Goal: Transaction & Acquisition: Purchase product/service

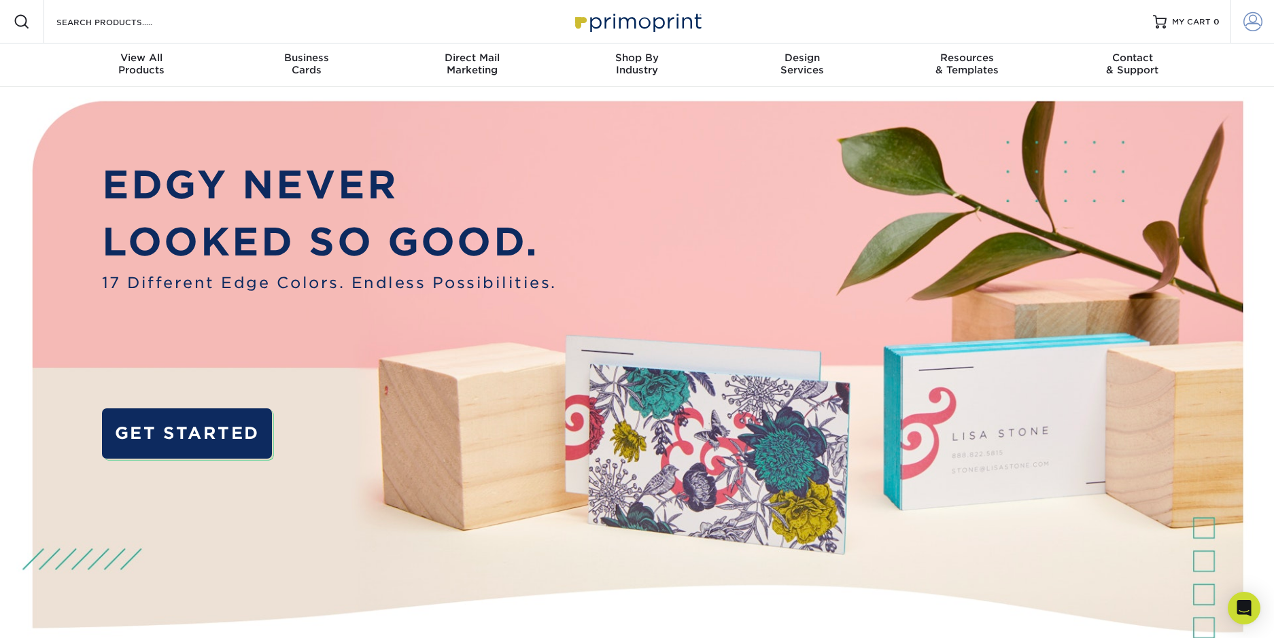
click at [1258, 23] on span at bounding box center [1252, 21] width 19 height 19
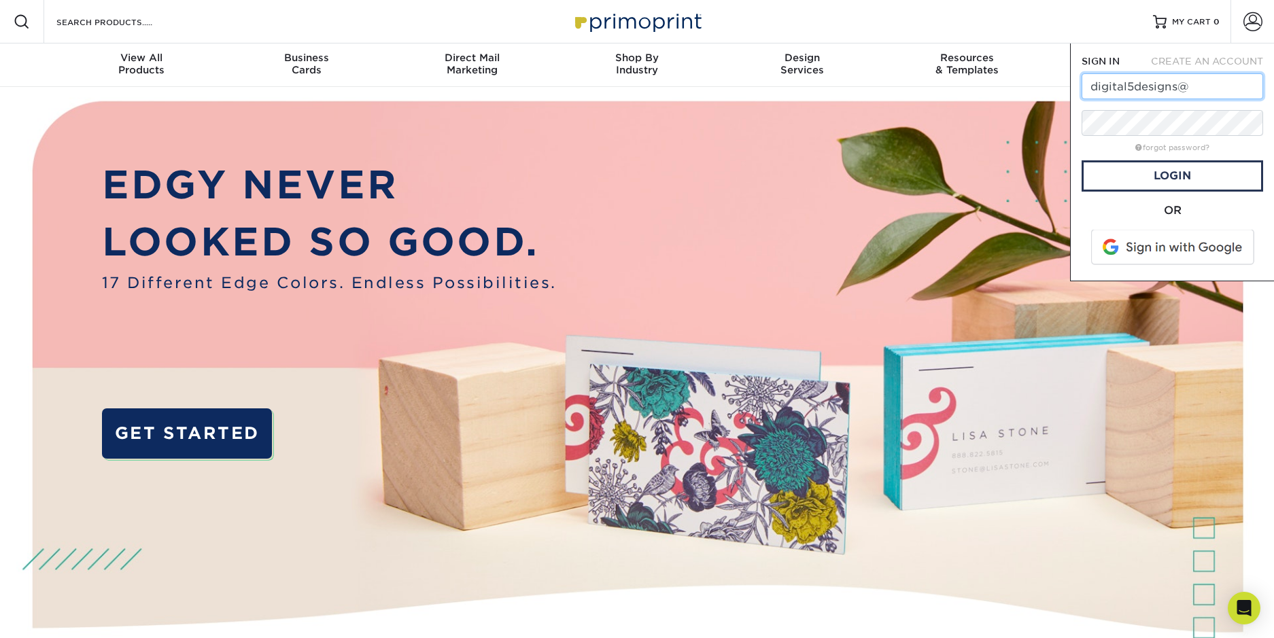
type input "[EMAIL_ADDRESS][DOMAIN_NAME]"
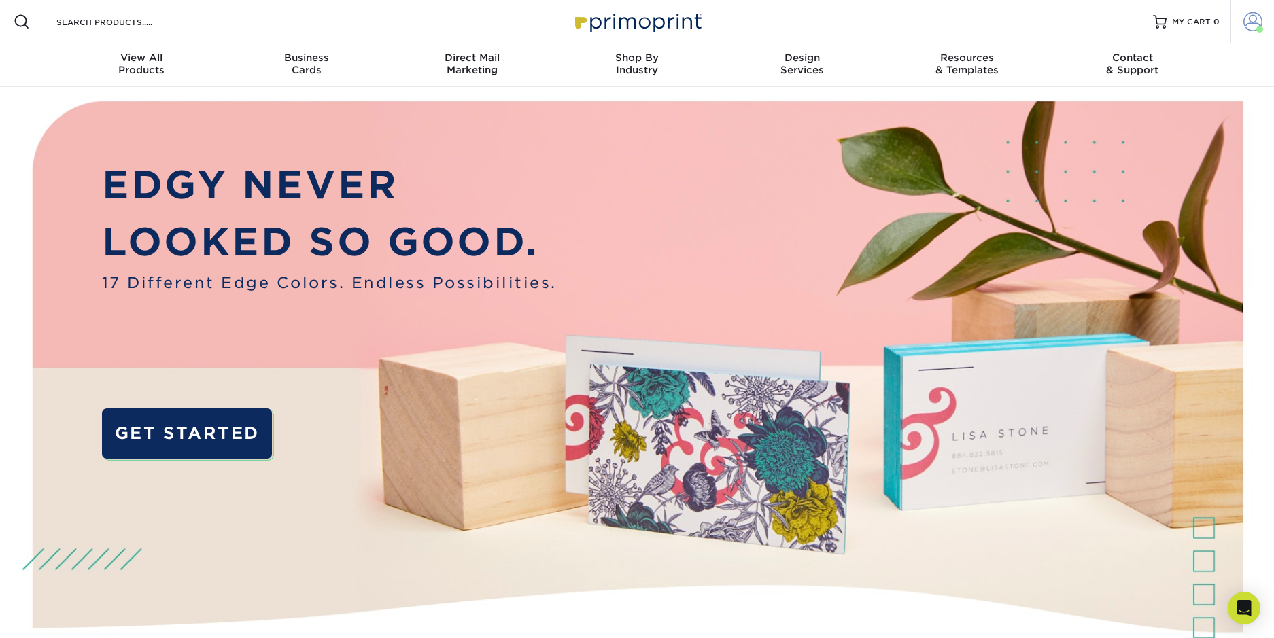
click at [1249, 22] on span at bounding box center [1252, 21] width 19 height 19
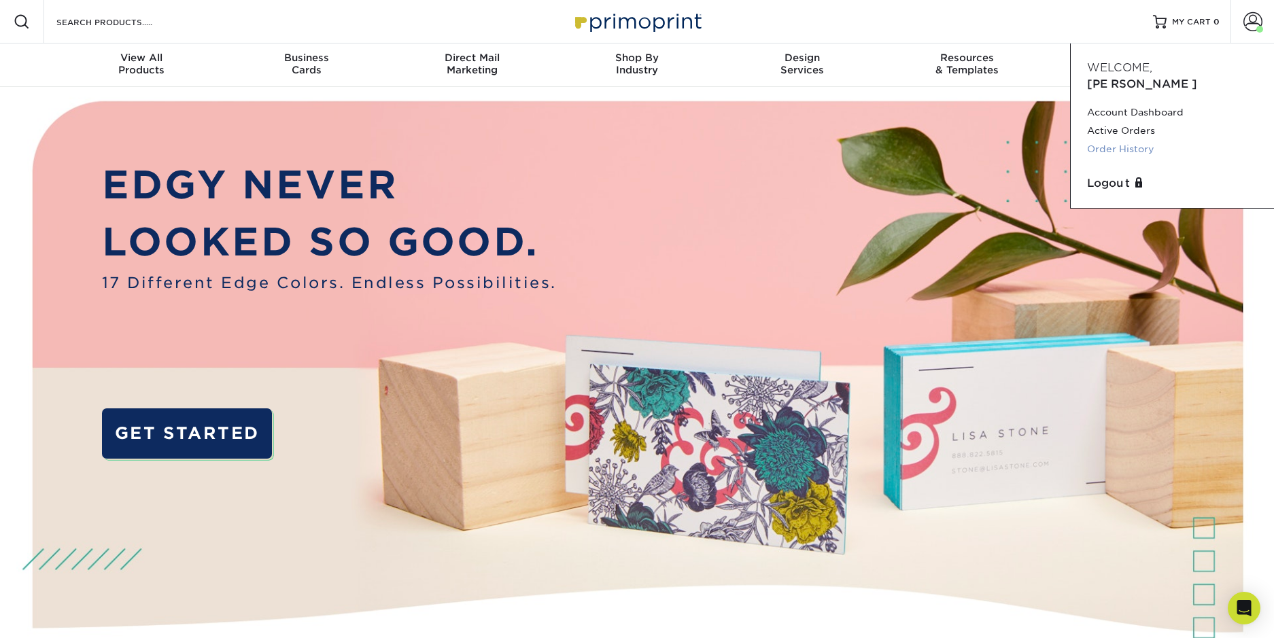
click at [1104, 140] on link "Order History" at bounding box center [1172, 149] width 171 height 18
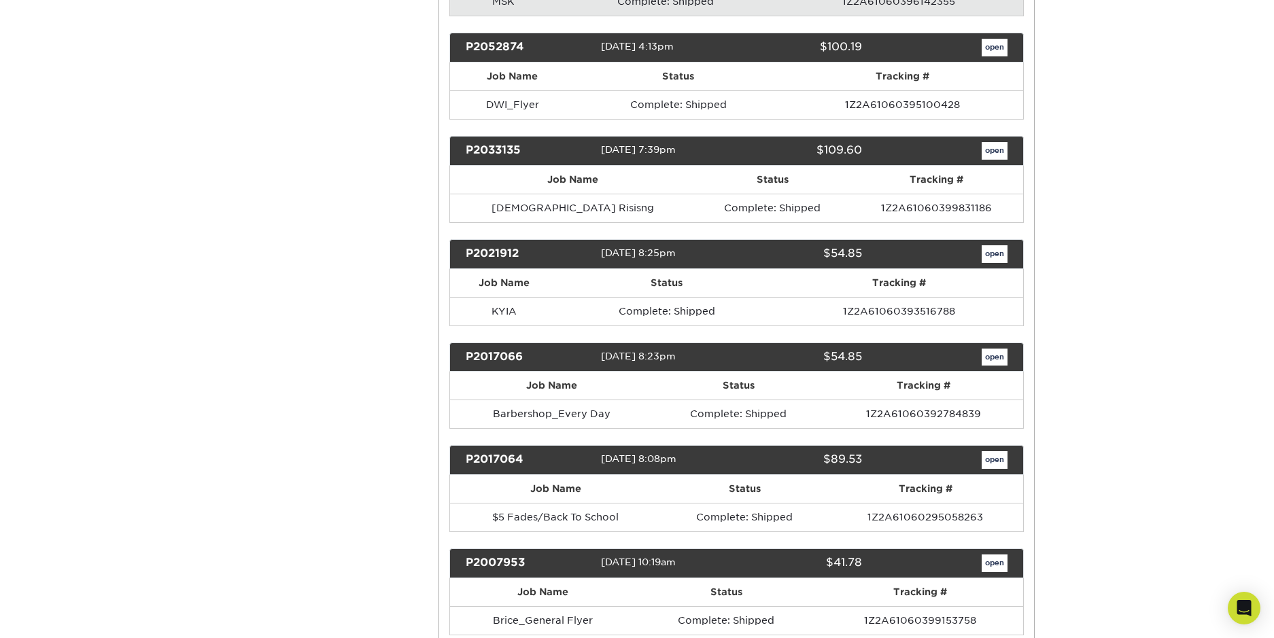
scroll to position [321, 0]
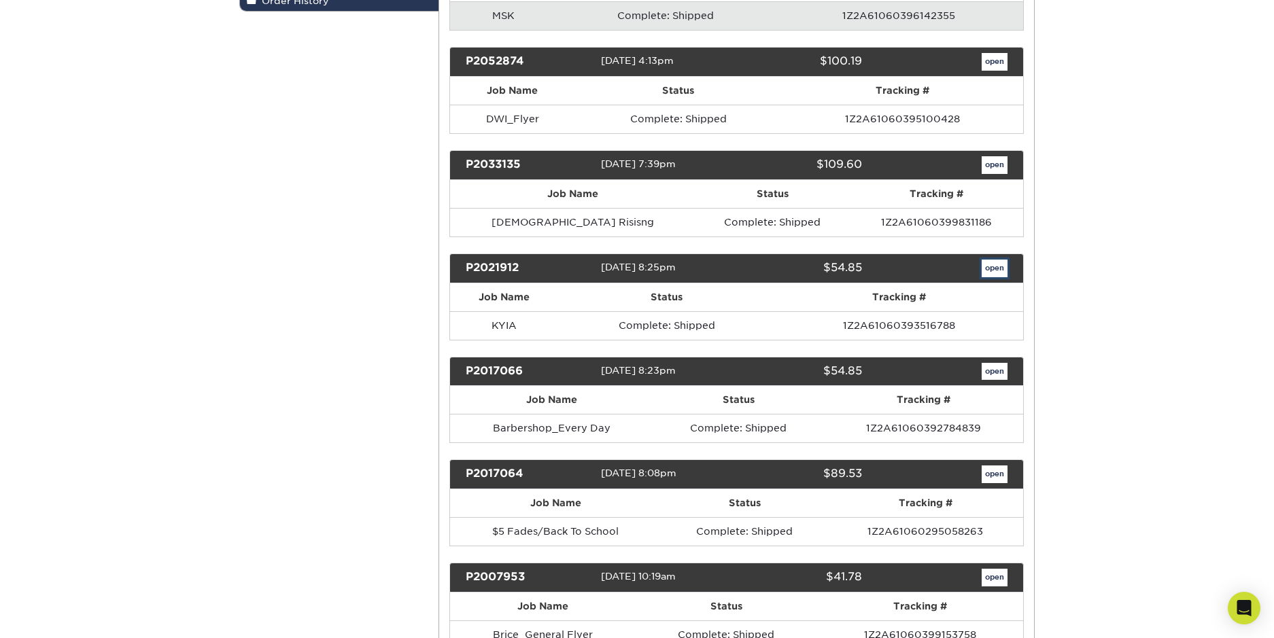
click at [993, 271] on link "open" at bounding box center [994, 269] width 26 height 18
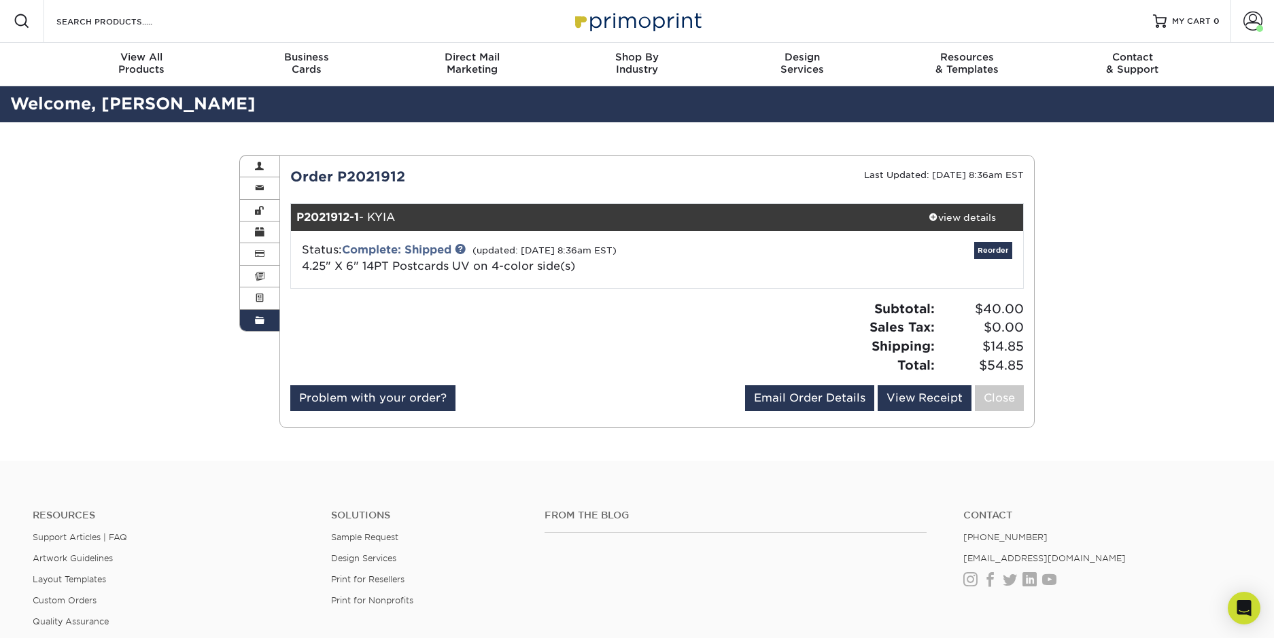
scroll to position [0, 0]
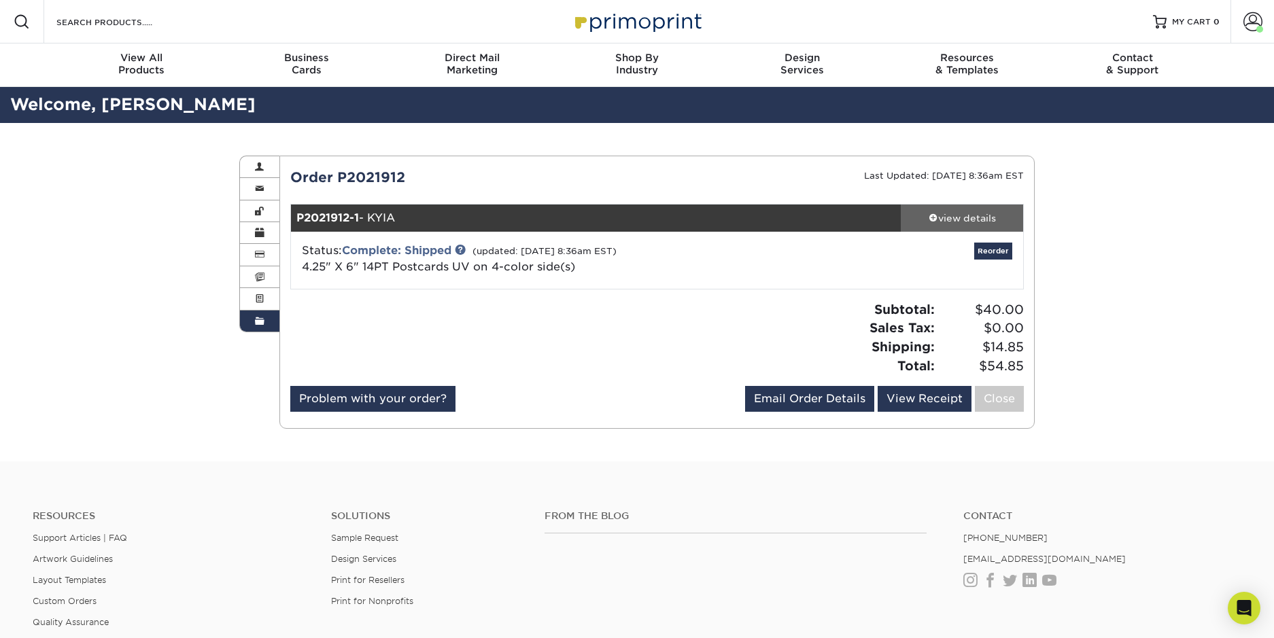
click at [958, 216] on div "view details" at bounding box center [961, 218] width 122 height 14
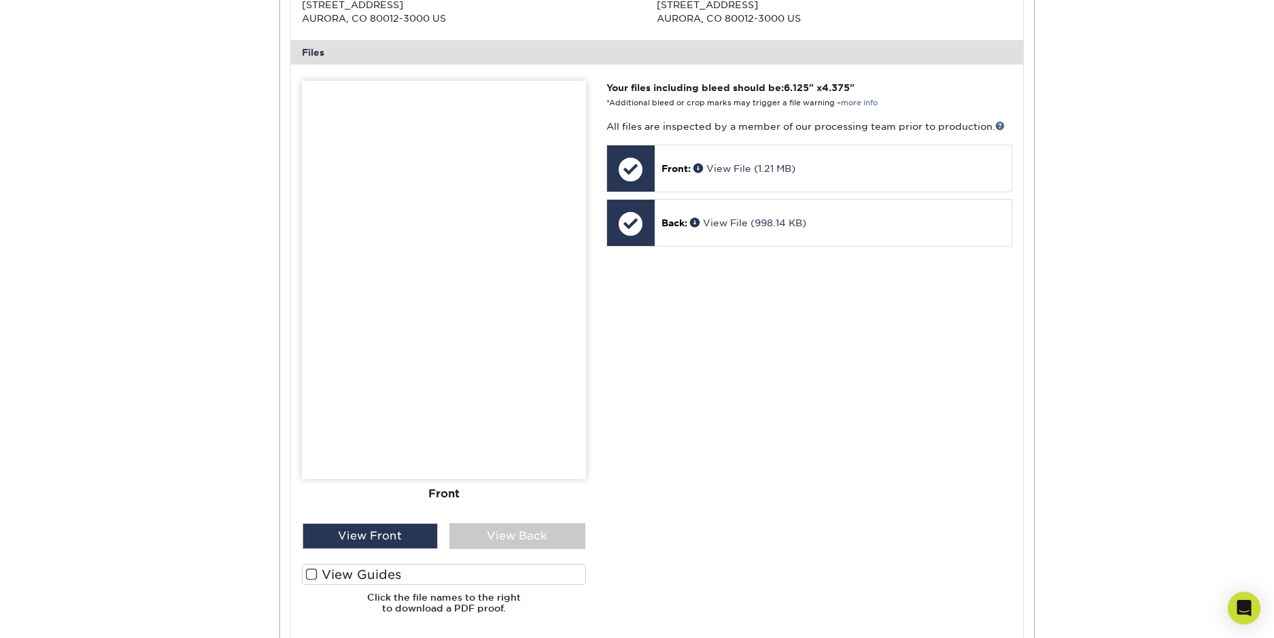
scroll to position [544, 0]
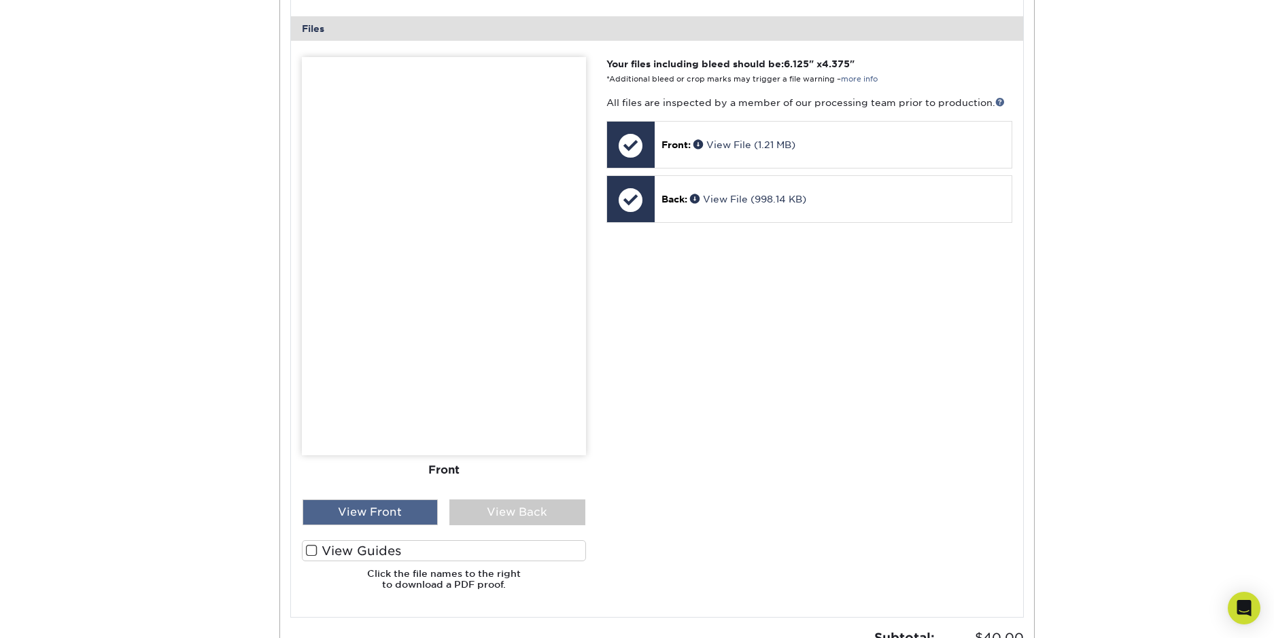
click at [403, 514] on div "View Front" at bounding box center [370, 512] width 136 height 26
click at [536, 517] on div "View Back" at bounding box center [517, 512] width 136 height 26
click at [402, 510] on div "View Front" at bounding box center [370, 512] width 136 height 26
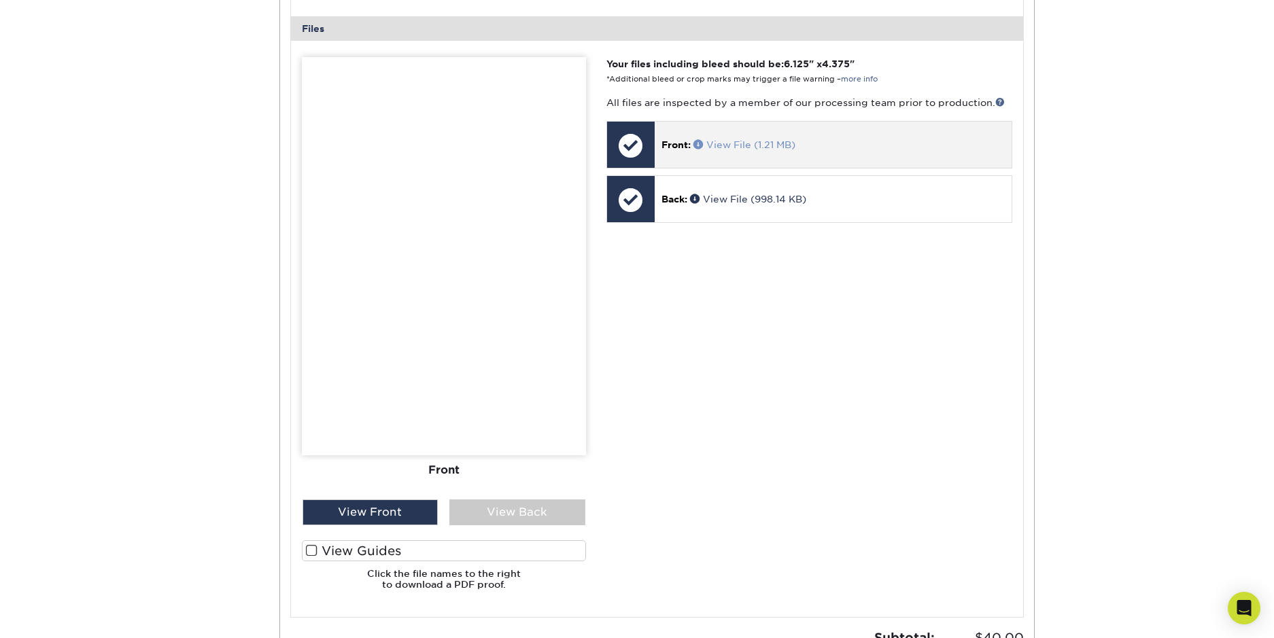
click at [741, 146] on link "View File (1.21 MB)" at bounding box center [744, 144] width 102 height 11
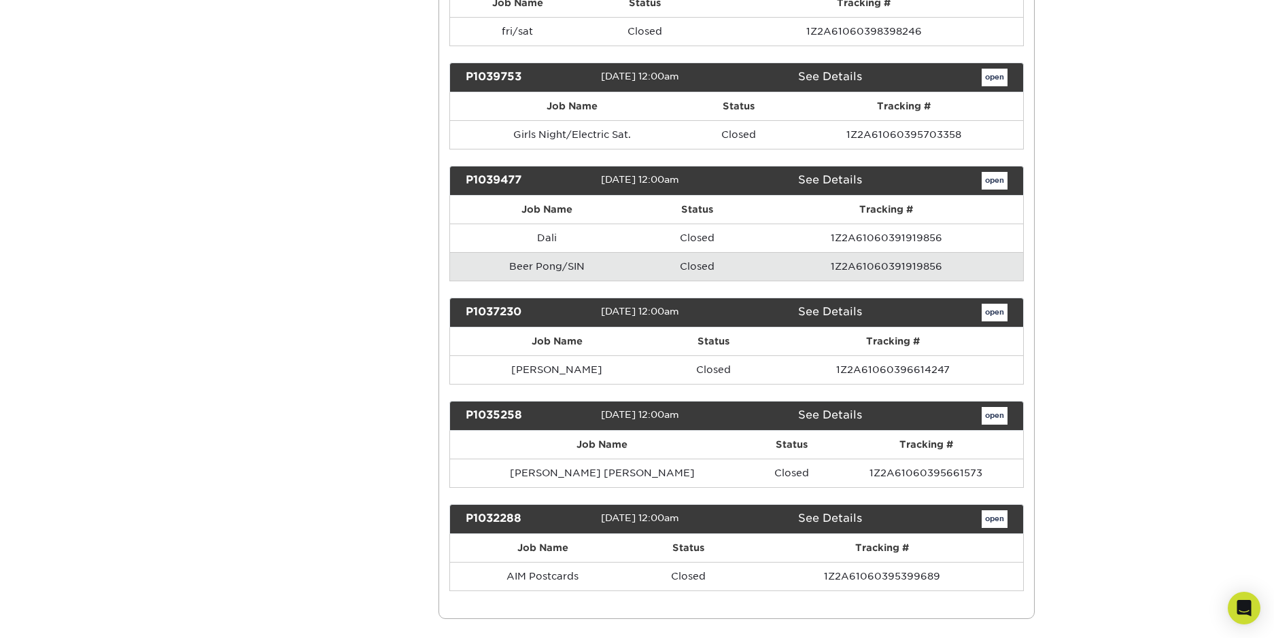
scroll to position [1340, 0]
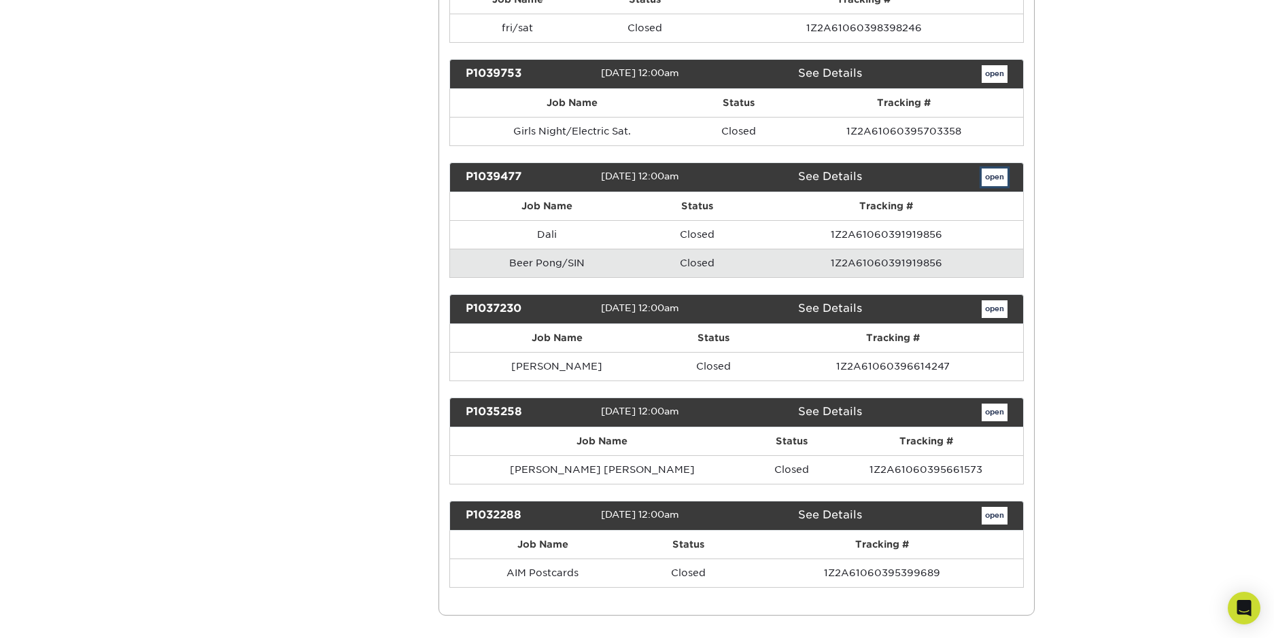
click at [996, 177] on link "open" at bounding box center [994, 178] width 26 height 18
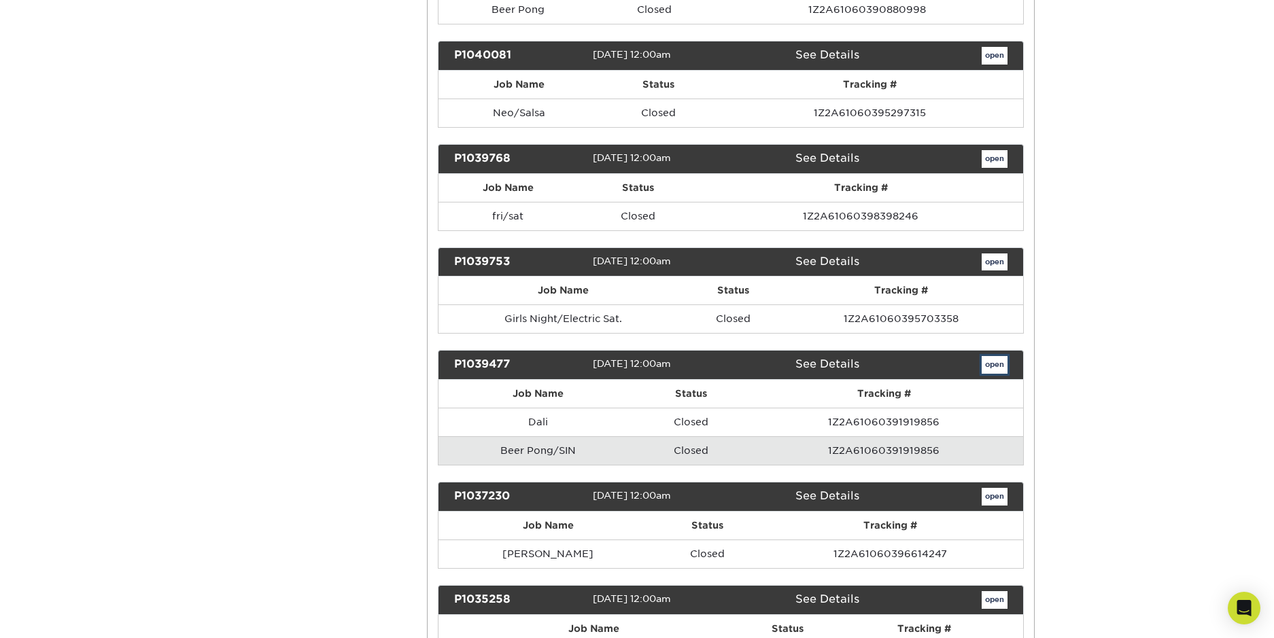
scroll to position [0, 0]
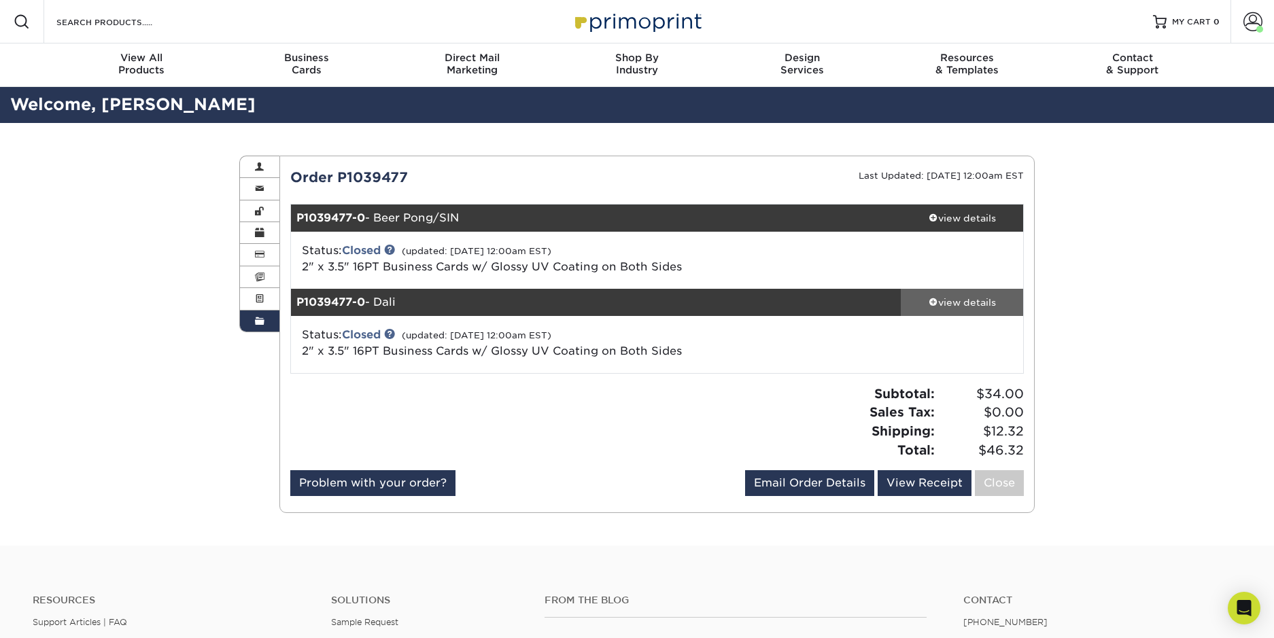
click at [966, 294] on link "view details" at bounding box center [961, 302] width 122 height 27
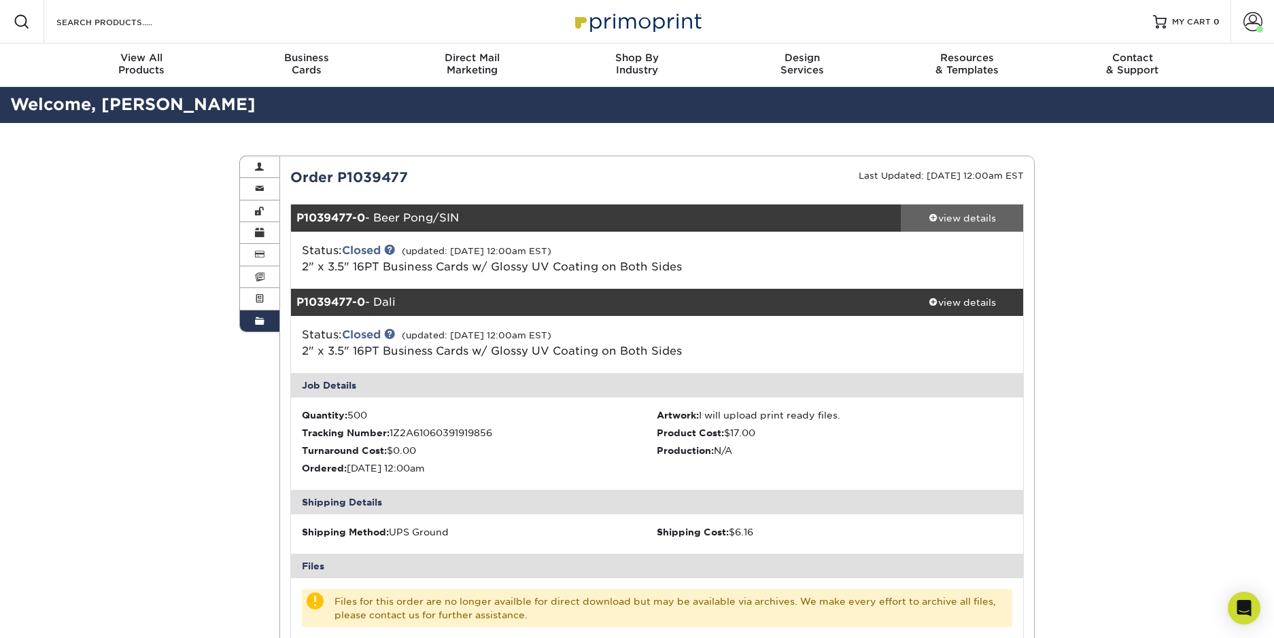
click at [945, 208] on link "view details" at bounding box center [961, 218] width 122 height 27
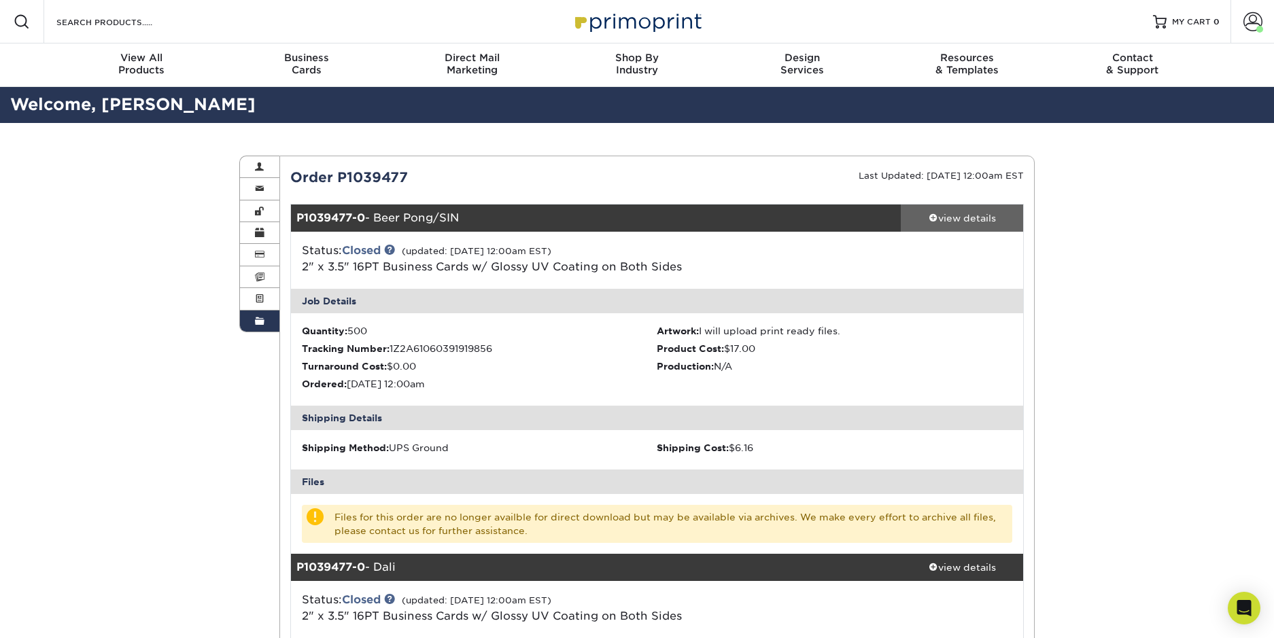
click at [945, 208] on link "view details" at bounding box center [961, 218] width 122 height 27
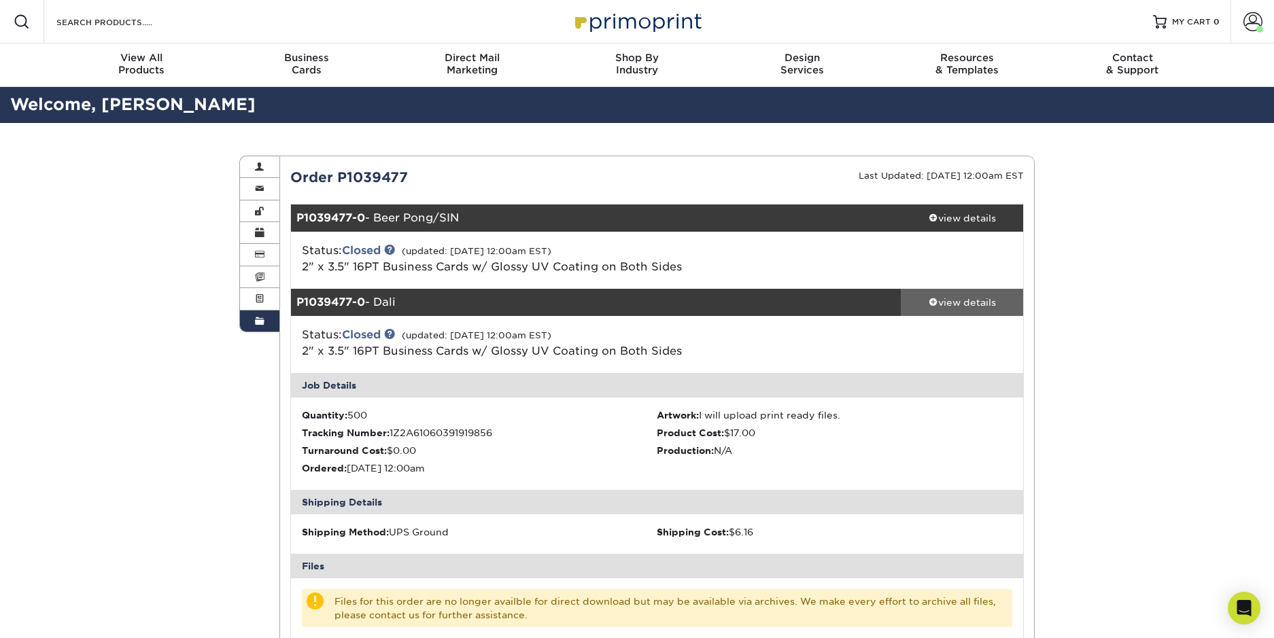
click at [962, 297] on div "view details" at bounding box center [961, 303] width 122 height 14
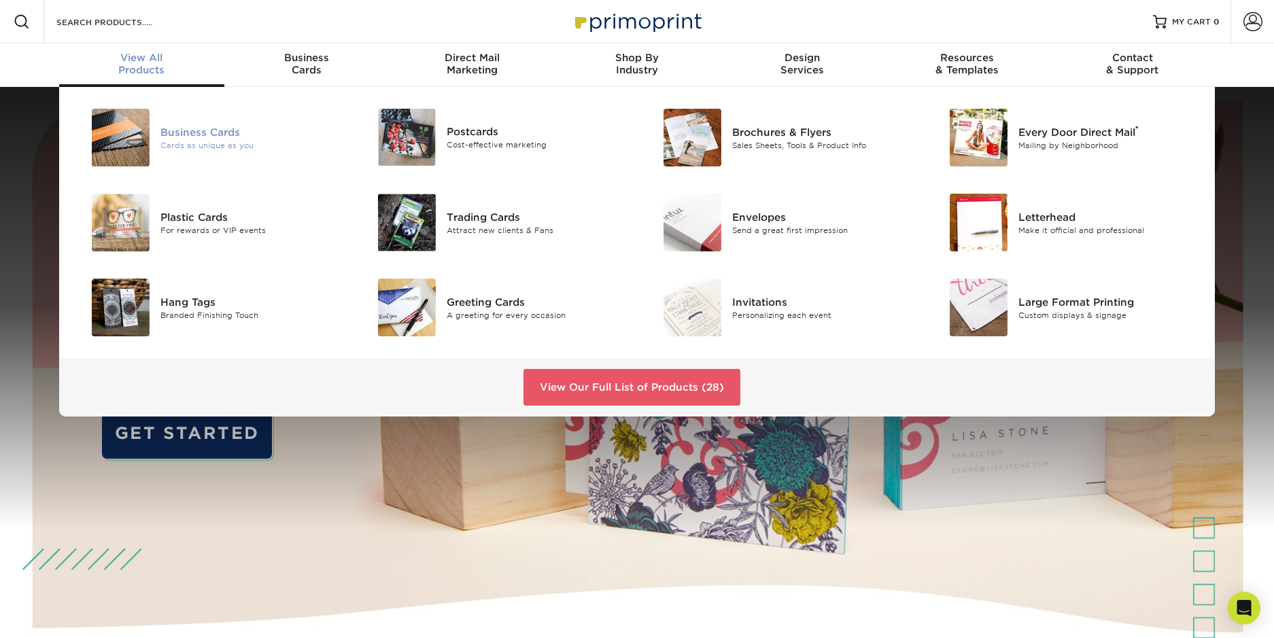
click at [192, 128] on div "Business Cards" at bounding box center [250, 131] width 180 height 15
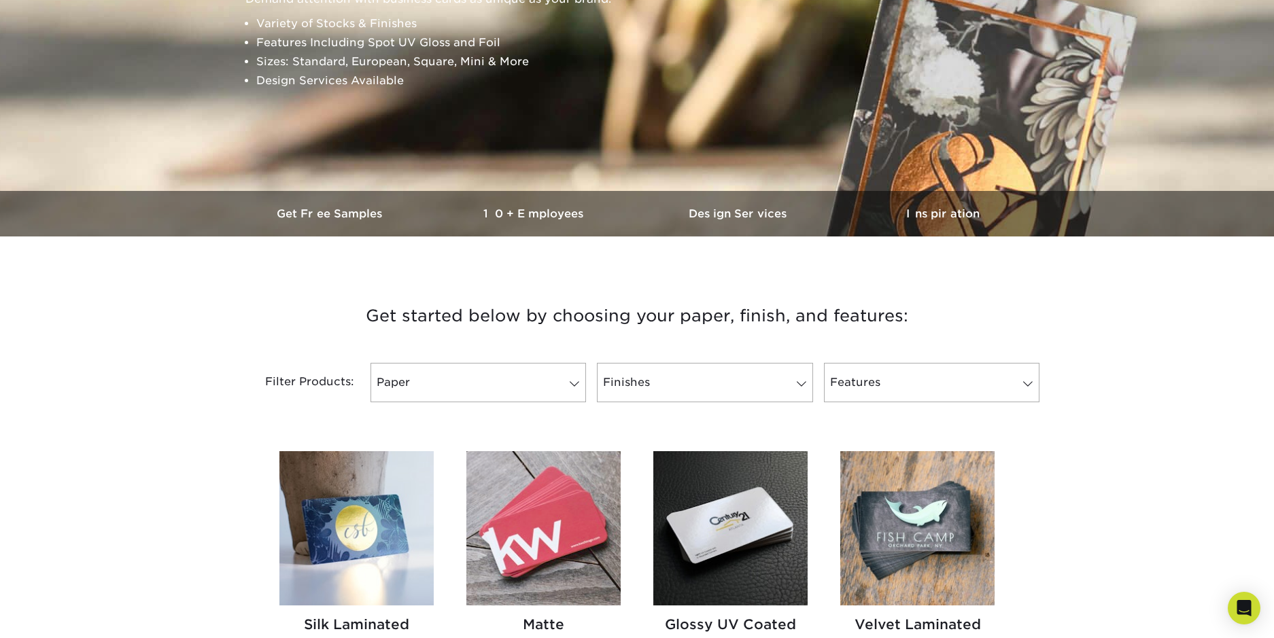
scroll to position [204, 0]
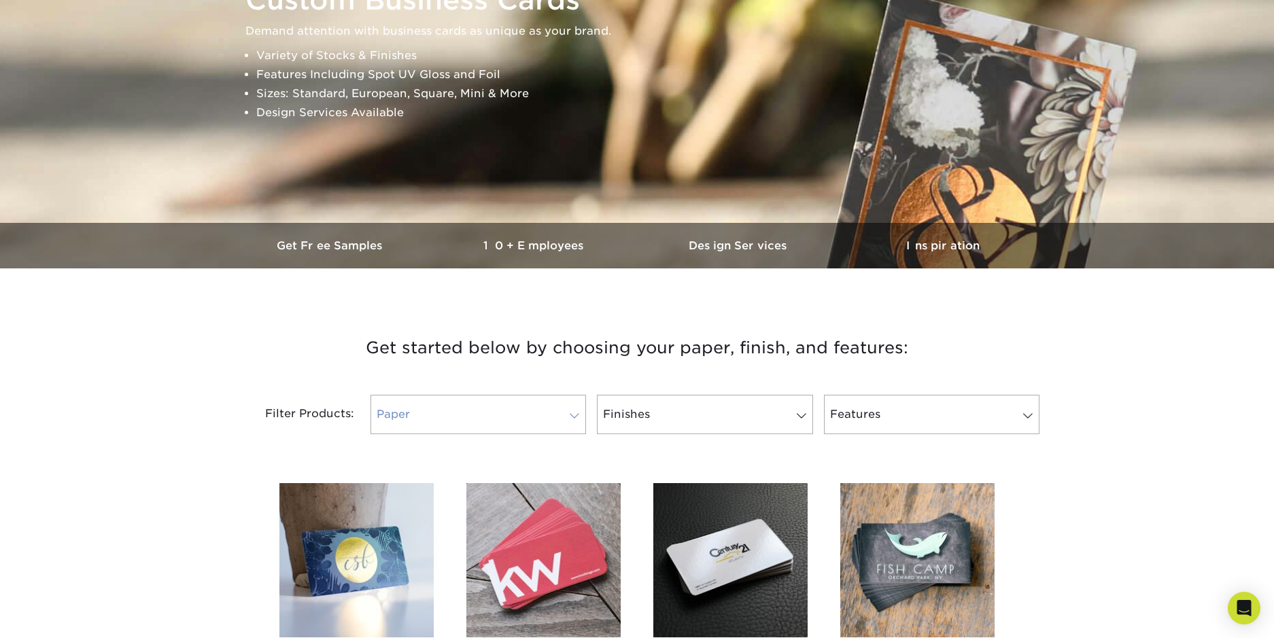
click at [577, 402] on link "Paper" at bounding box center [477, 414] width 215 height 39
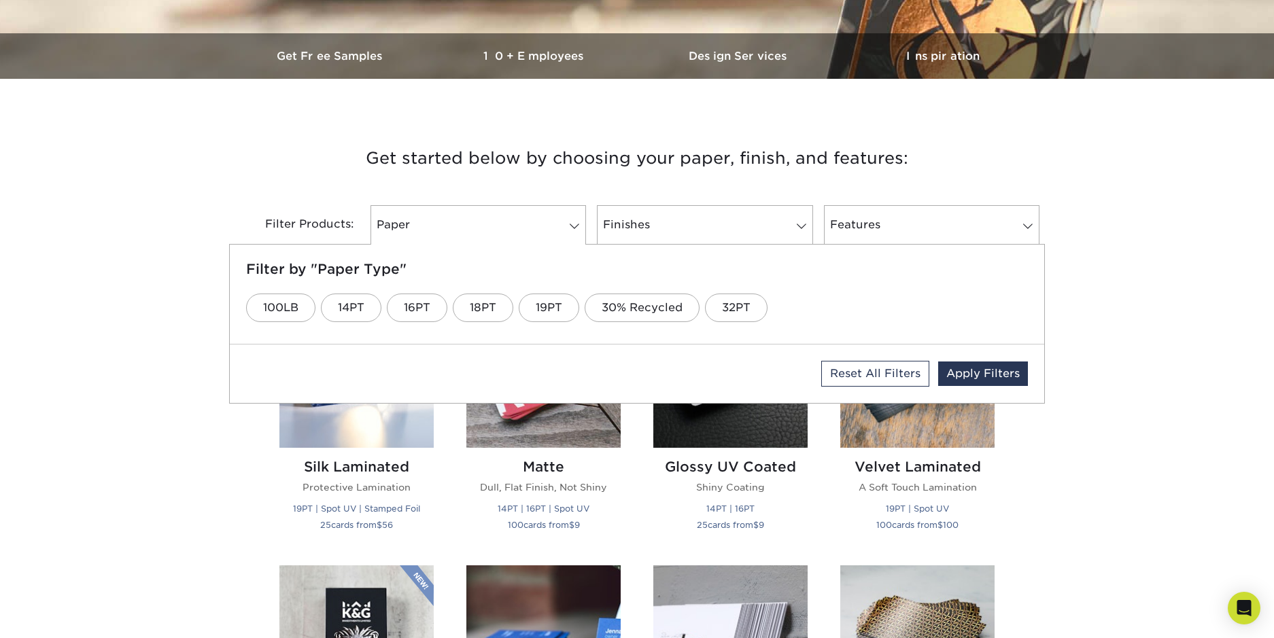
scroll to position [408, 0]
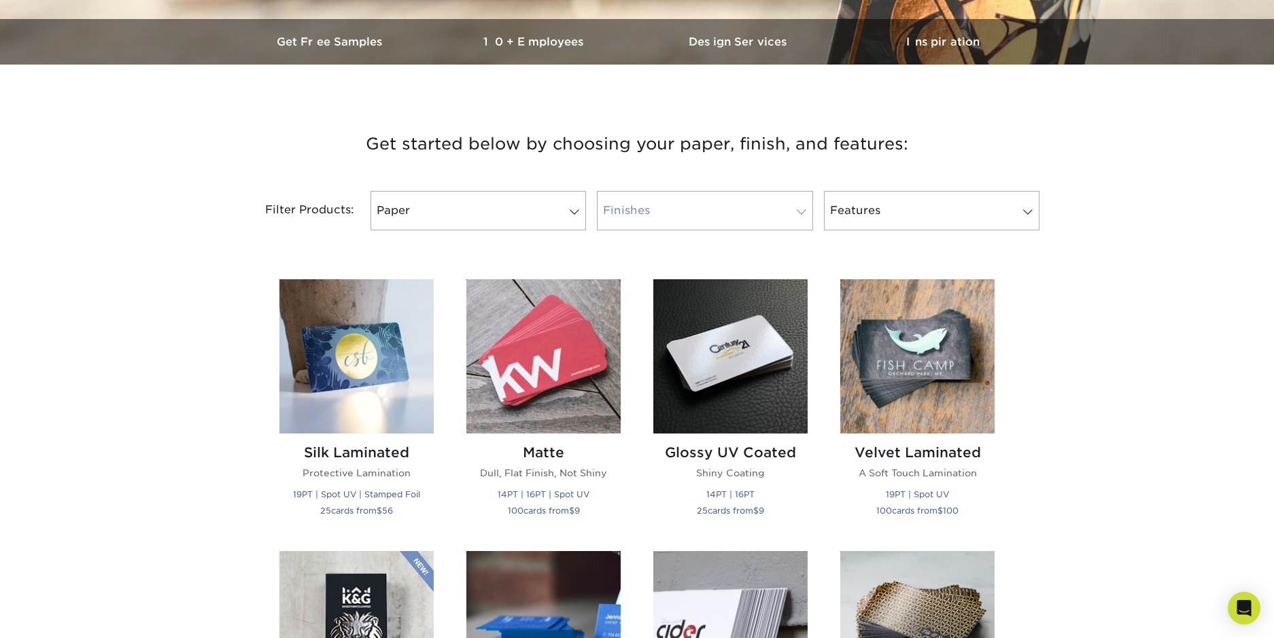
click at [798, 224] on link "Finishes" at bounding box center [704, 210] width 215 height 39
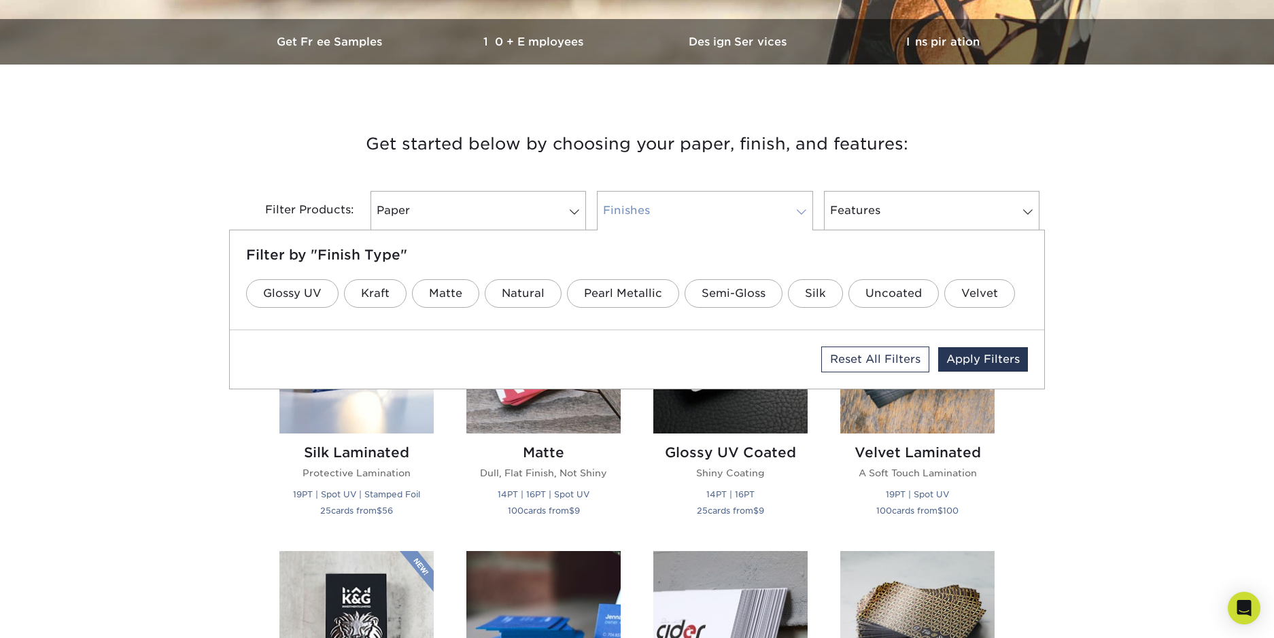
click at [799, 224] on link "Finishes" at bounding box center [704, 210] width 215 height 39
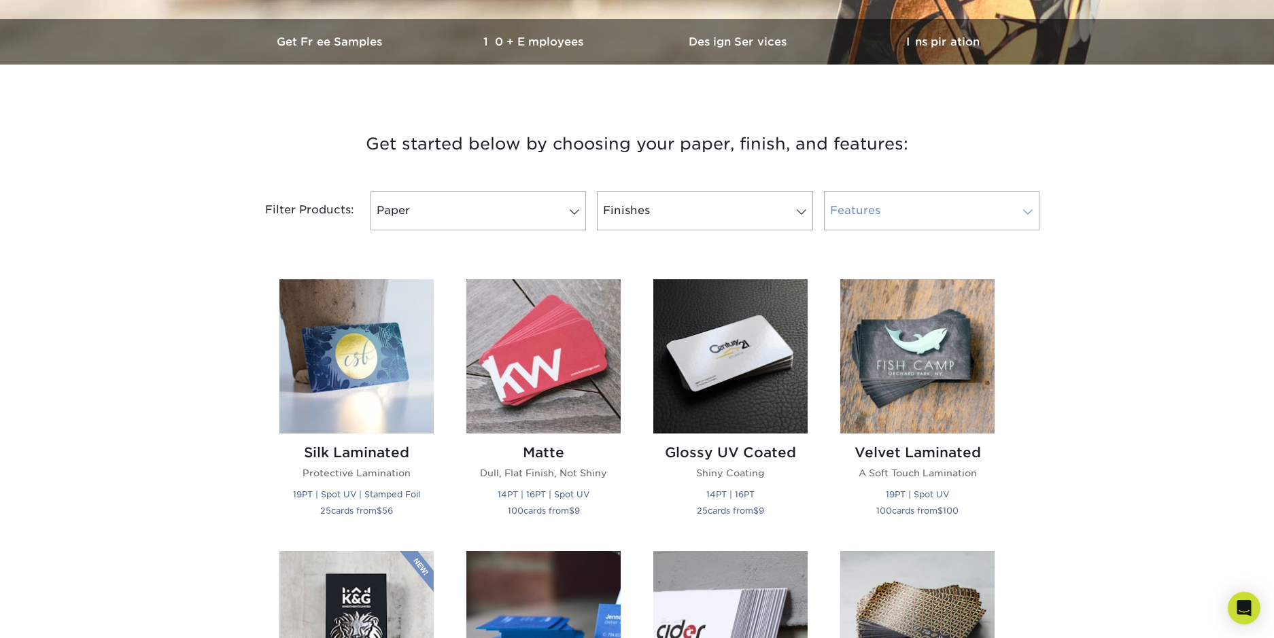
click at [913, 218] on link "Features" at bounding box center [931, 210] width 215 height 39
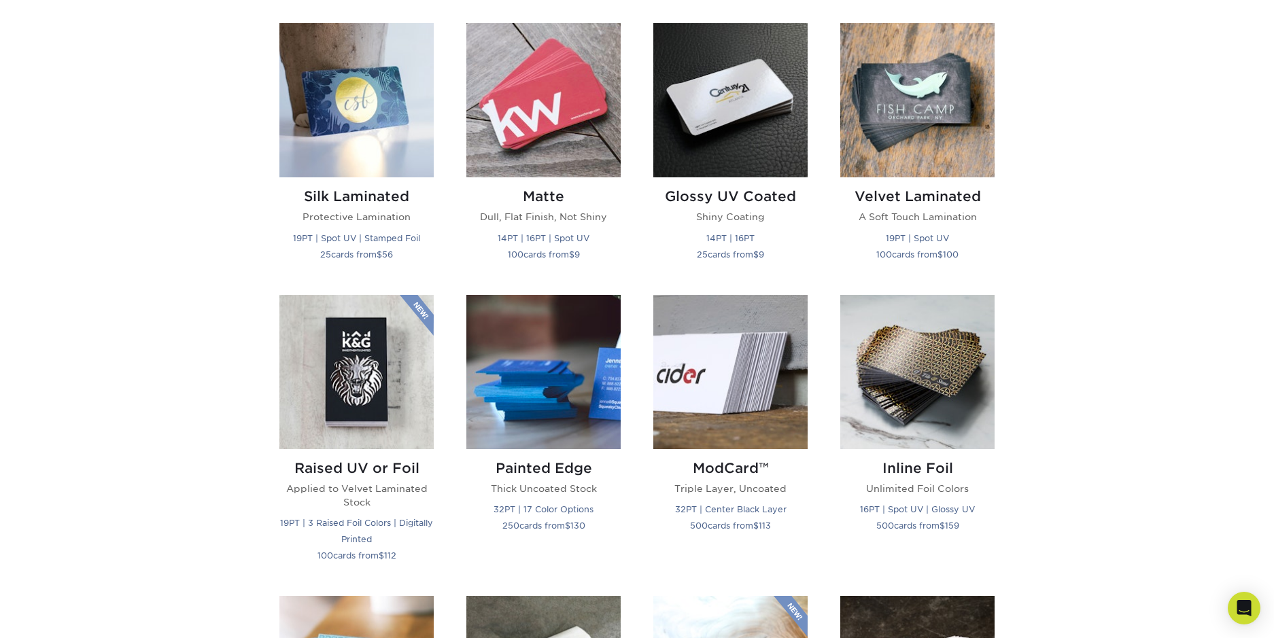
scroll to position [680, 0]
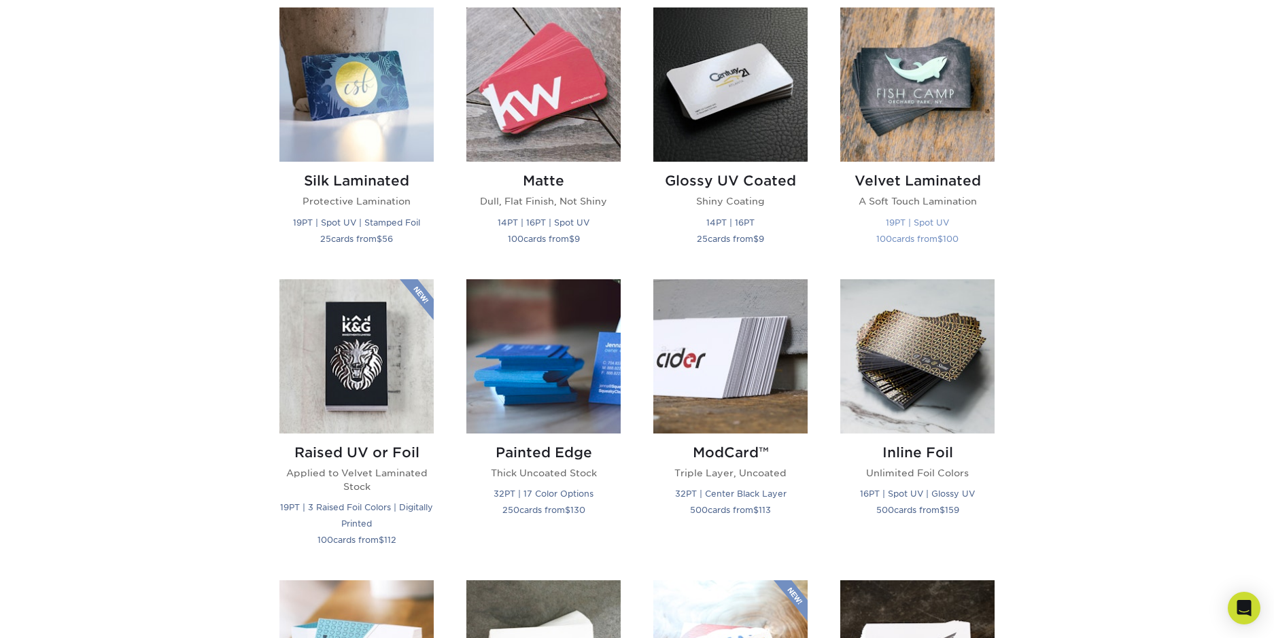
click at [938, 95] on img at bounding box center [917, 84] width 154 height 154
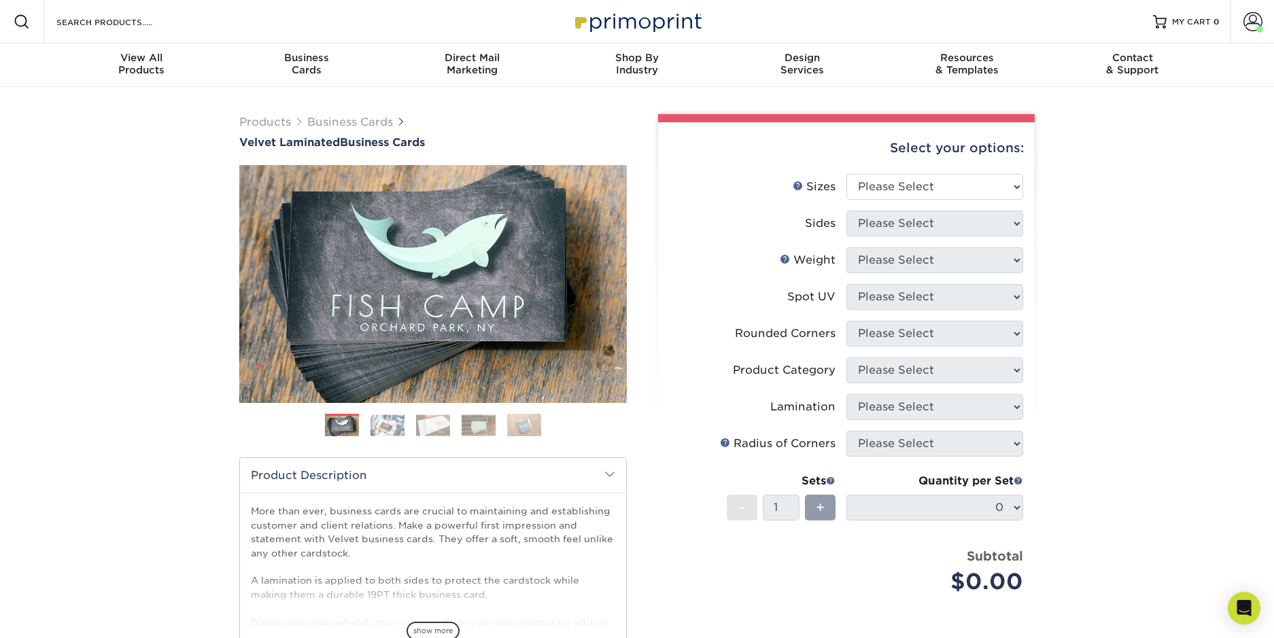
click at [396, 424] on img at bounding box center [387, 425] width 34 height 21
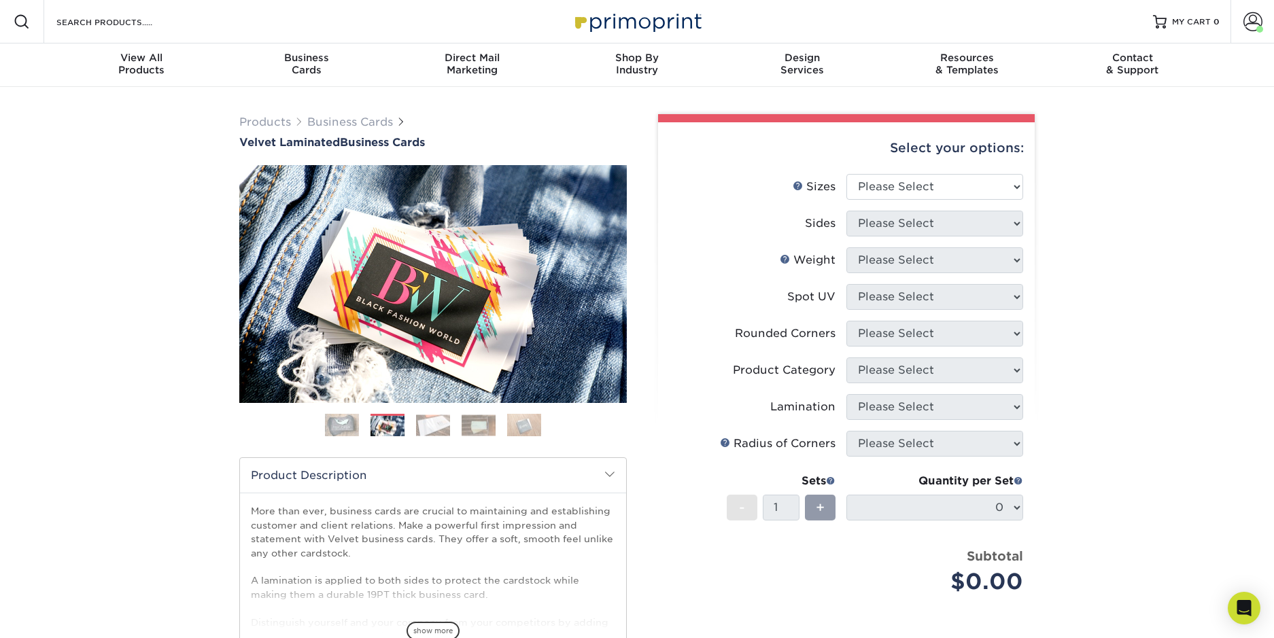
click at [433, 423] on img at bounding box center [433, 425] width 34 height 21
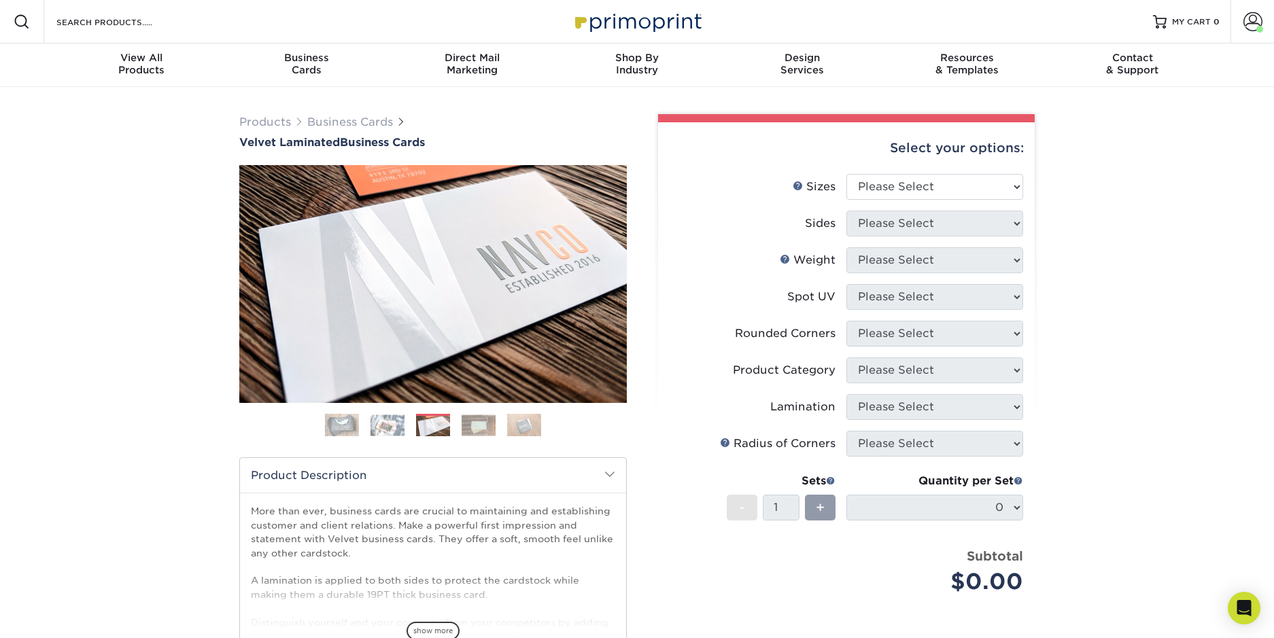
click at [470, 422] on img at bounding box center [478, 425] width 34 height 21
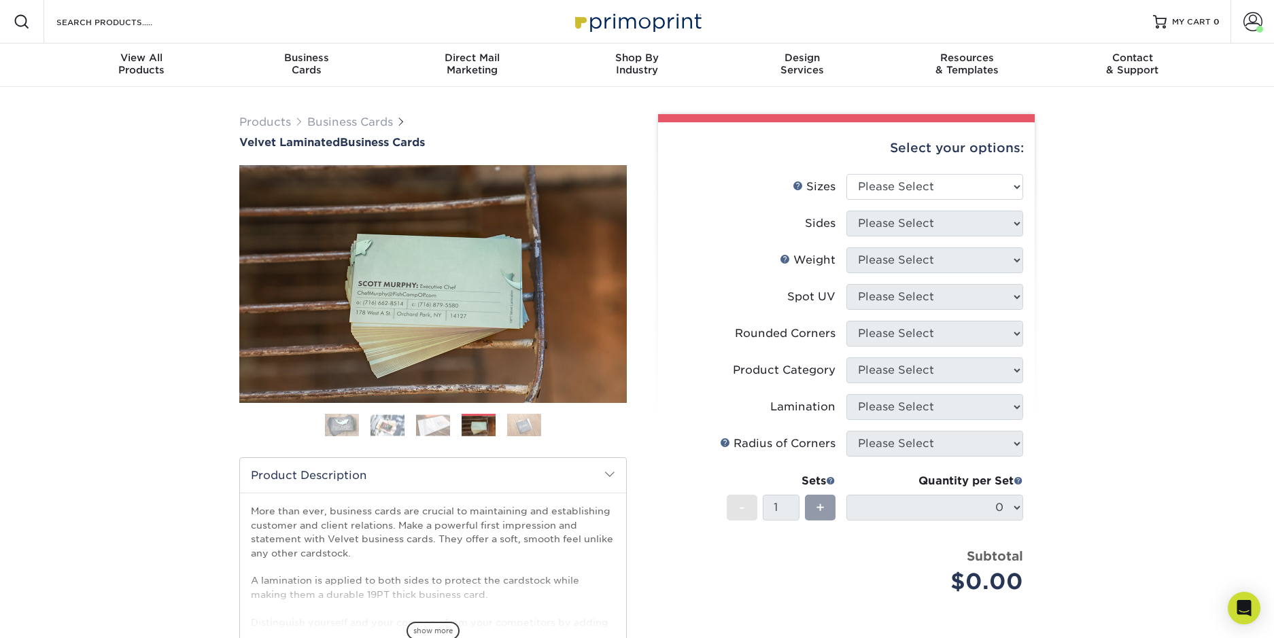
click at [533, 421] on img at bounding box center [524, 425] width 34 height 24
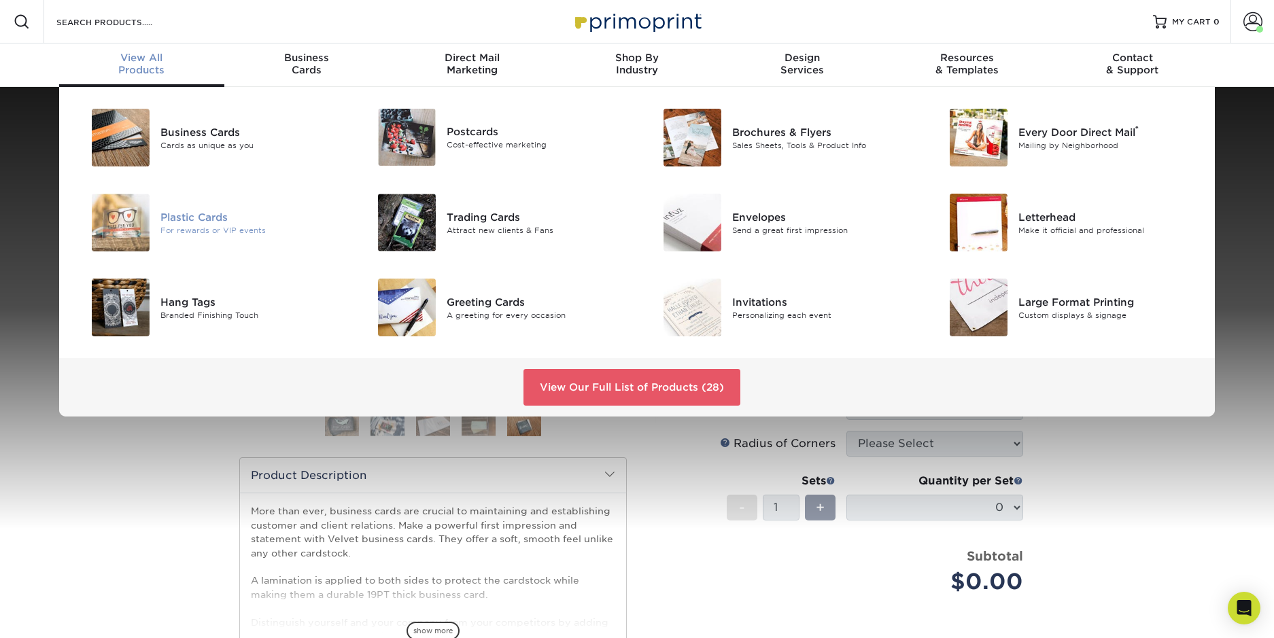
click at [196, 233] on div "For rewards or VIP events" at bounding box center [250, 230] width 180 height 12
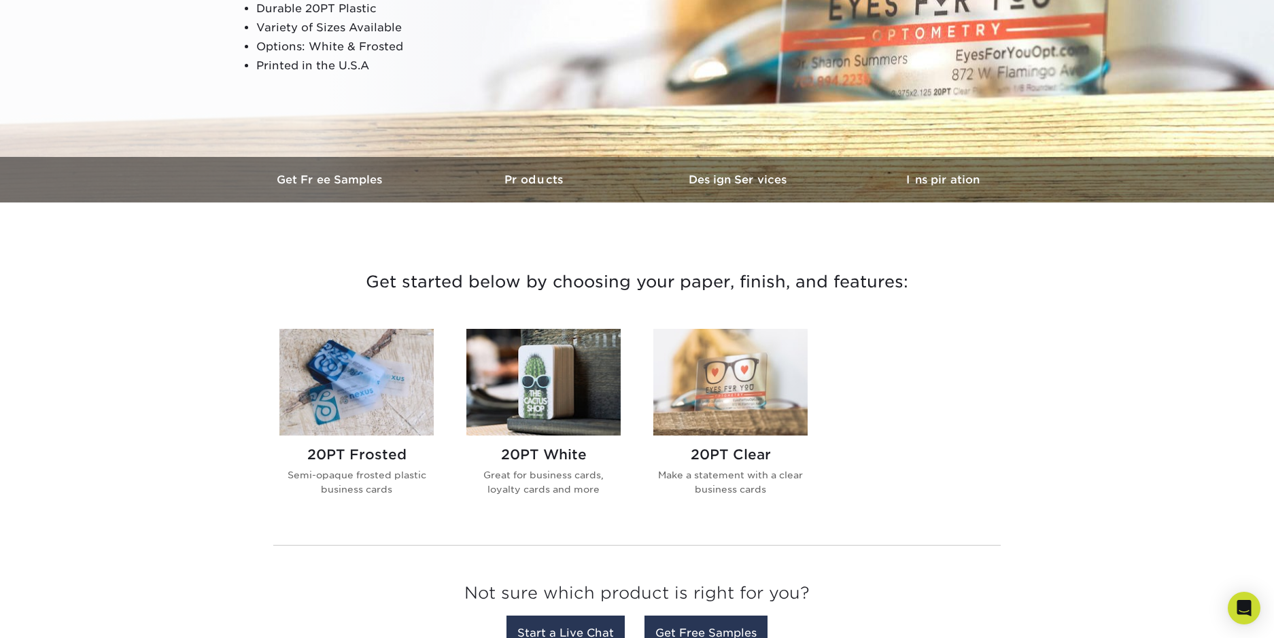
scroll to position [272, 0]
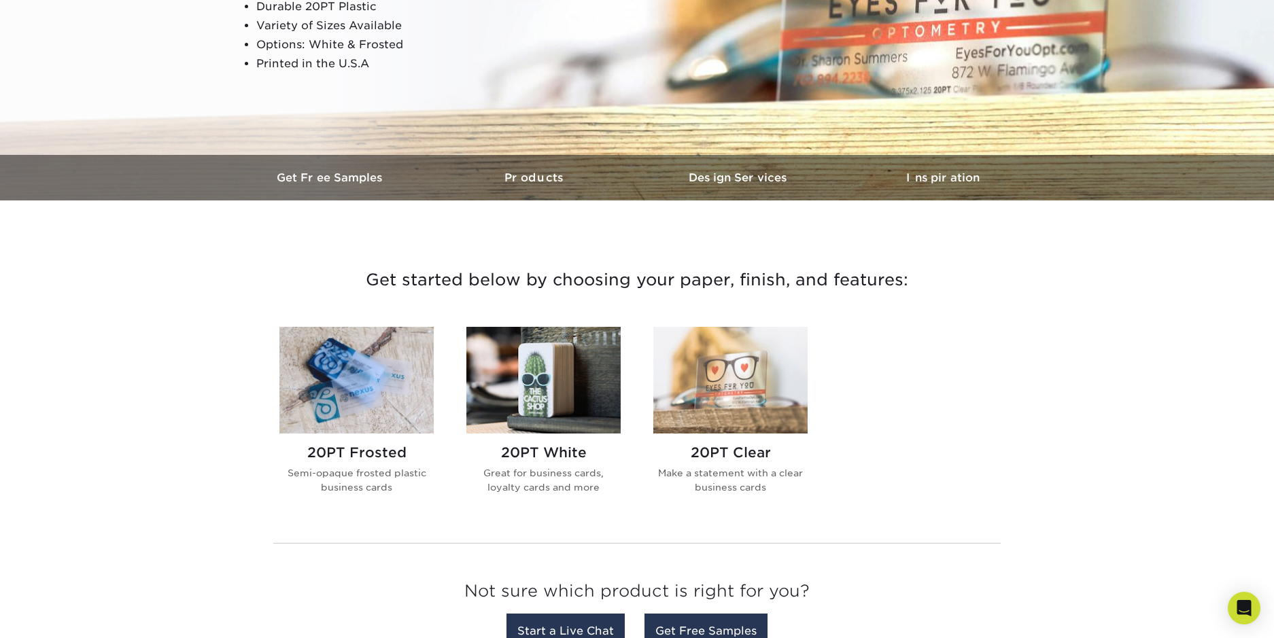
click at [695, 343] on img at bounding box center [730, 380] width 154 height 107
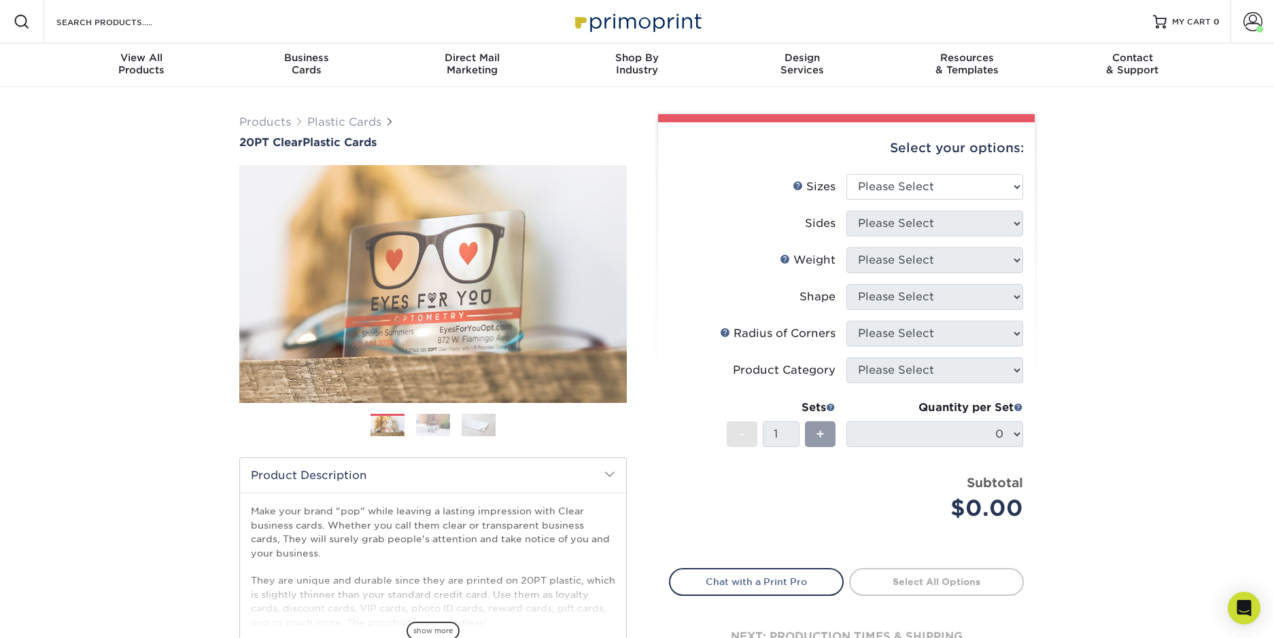
click at [432, 415] on img at bounding box center [433, 425] width 34 height 24
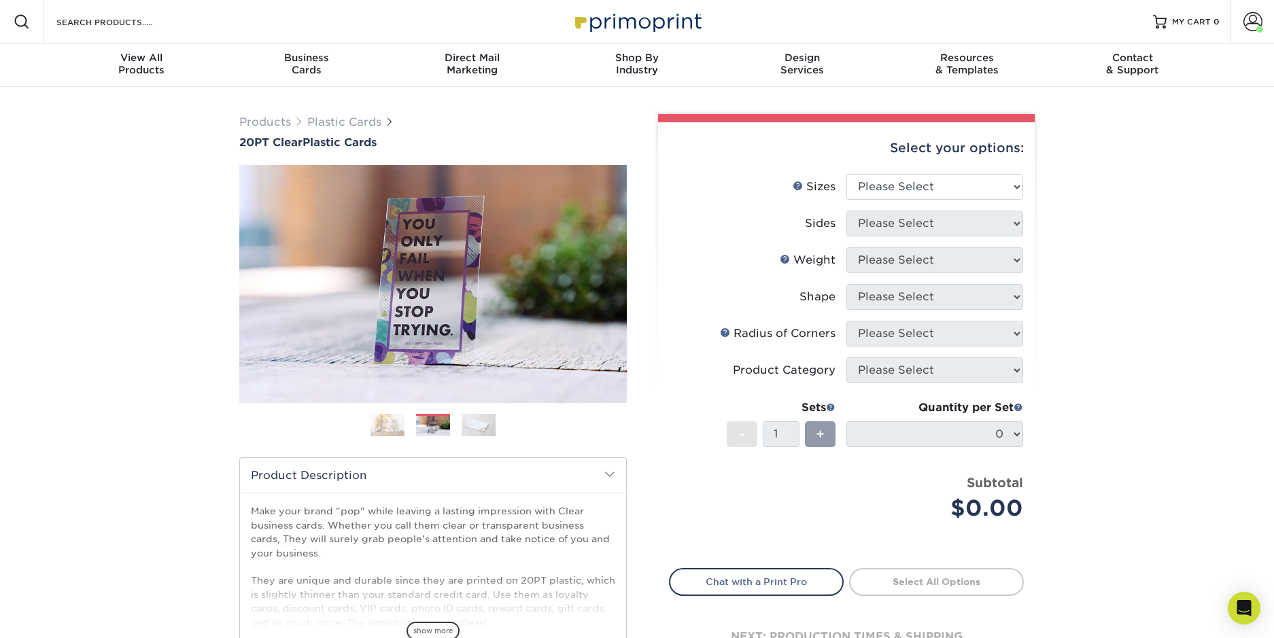
click at [485, 425] on img at bounding box center [478, 425] width 34 height 24
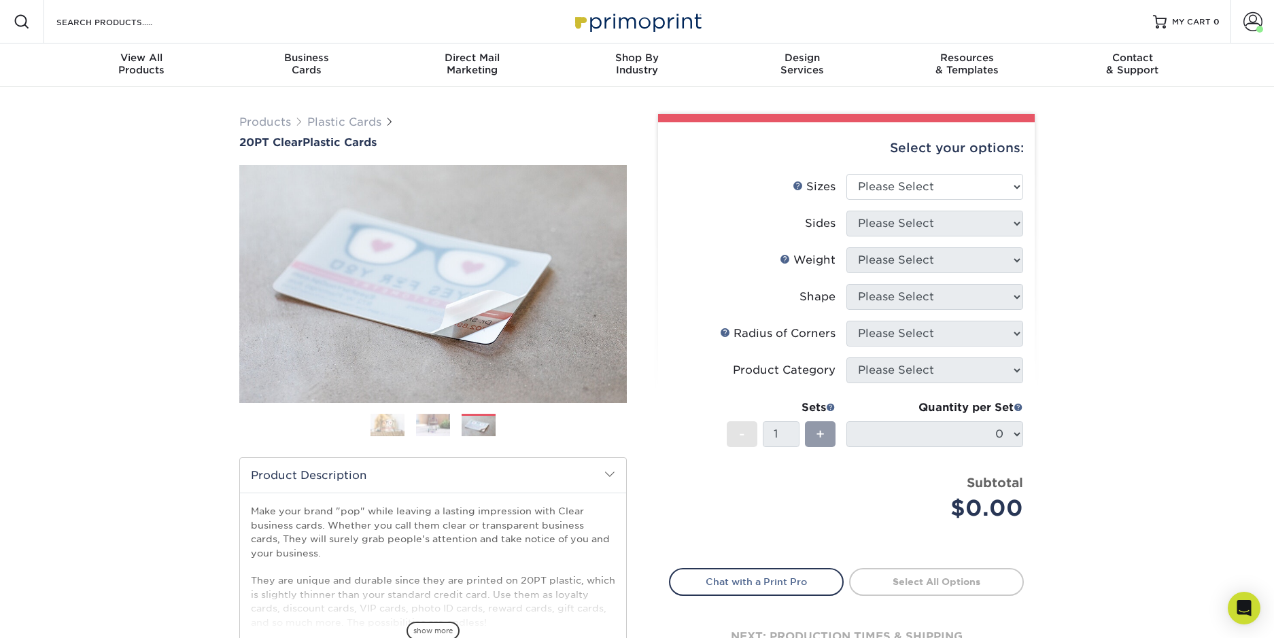
click at [485, 425] on img at bounding box center [478, 427] width 34 height 24
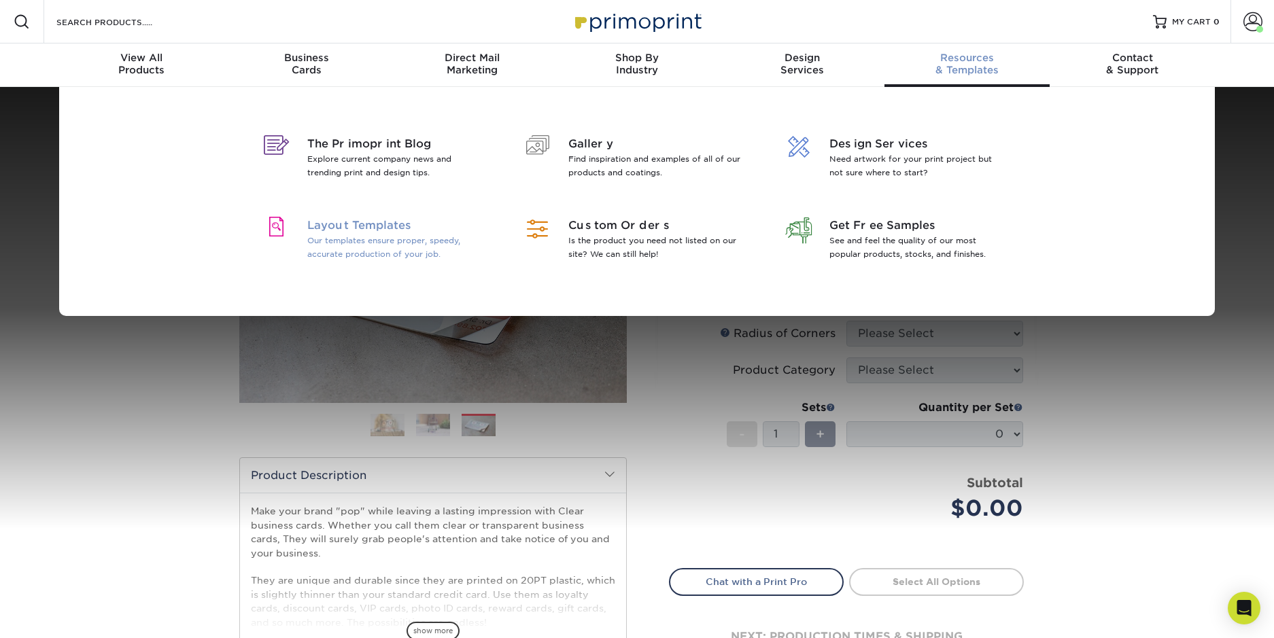
click at [391, 239] on p "Our templates ensure proper, speedy, accurate production of your job." at bounding box center [395, 247] width 176 height 27
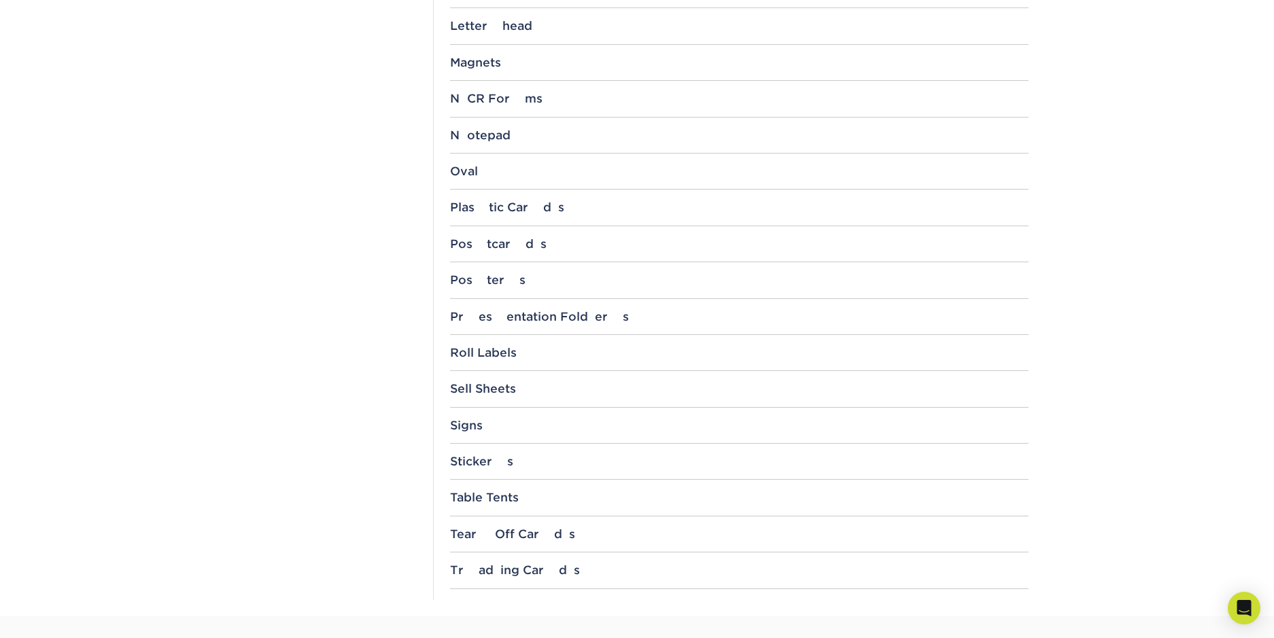
scroll to position [1225, 0]
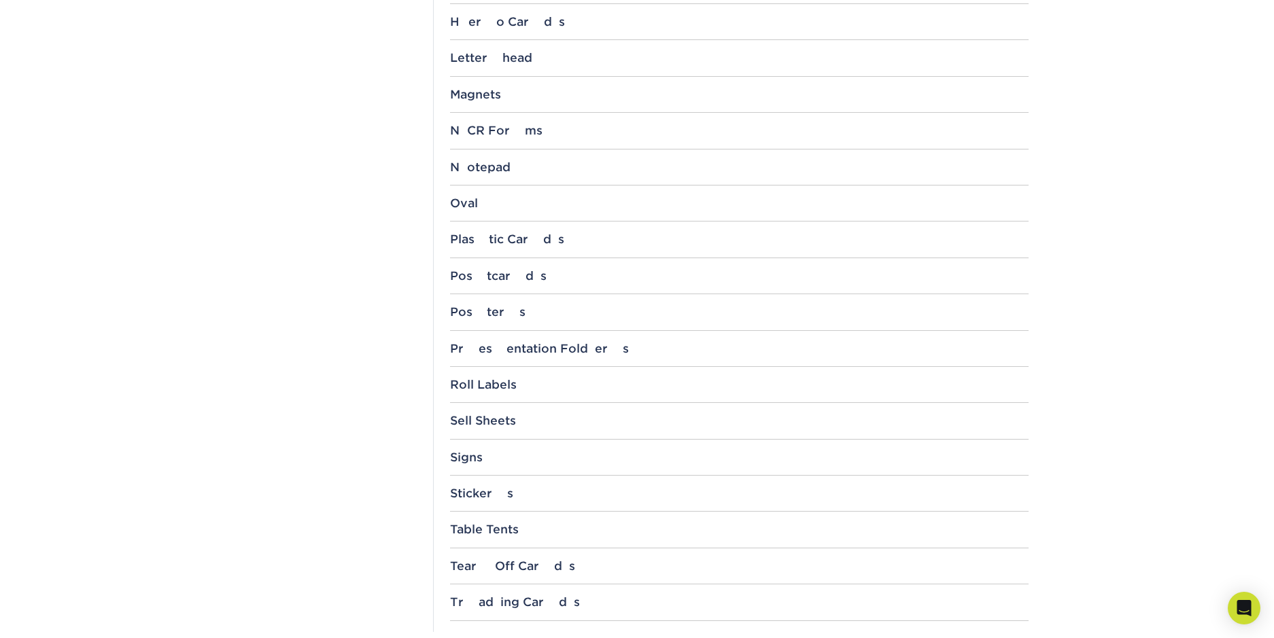
drag, startPoint x: 380, startPoint y: 260, endPoint x: 363, endPoint y: 218, distance: 44.8
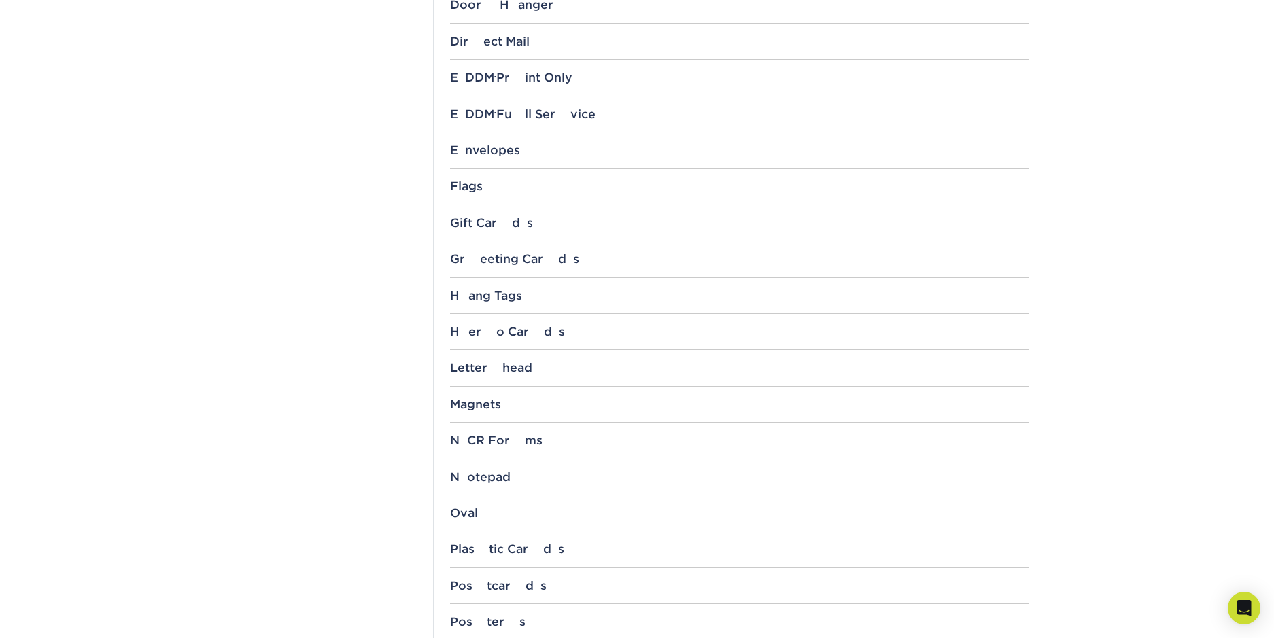
scroll to position [885, 0]
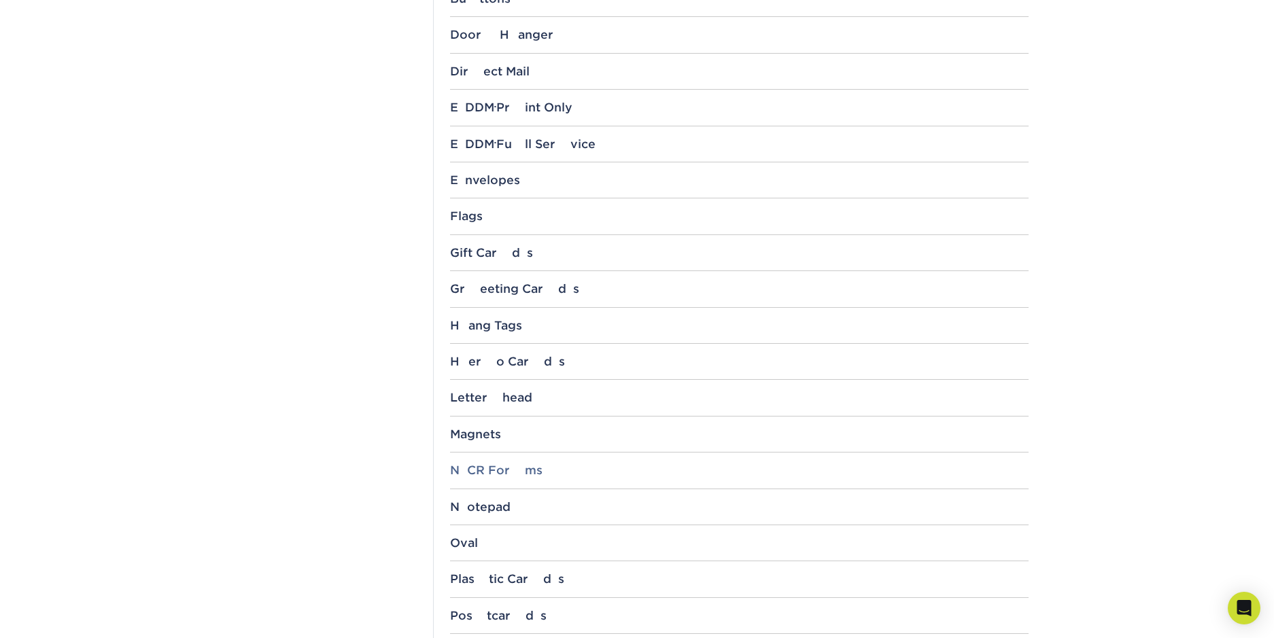
click at [507, 466] on div "NCR Forms" at bounding box center [739, 470] width 578 height 14
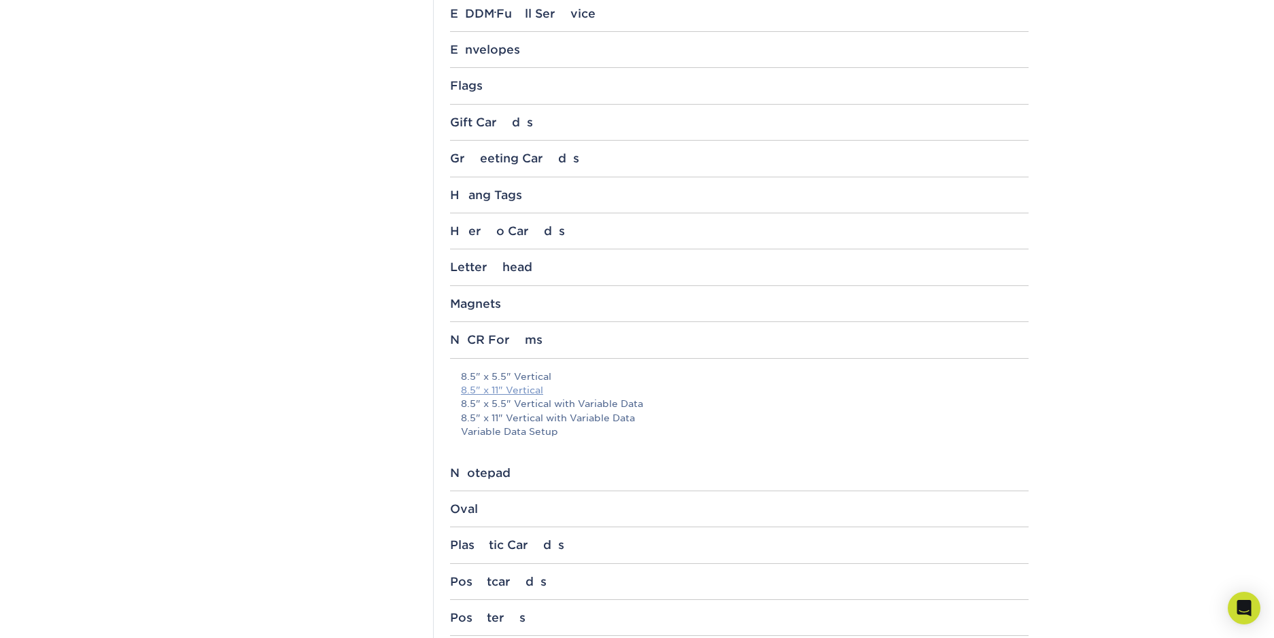
scroll to position [1021, 0]
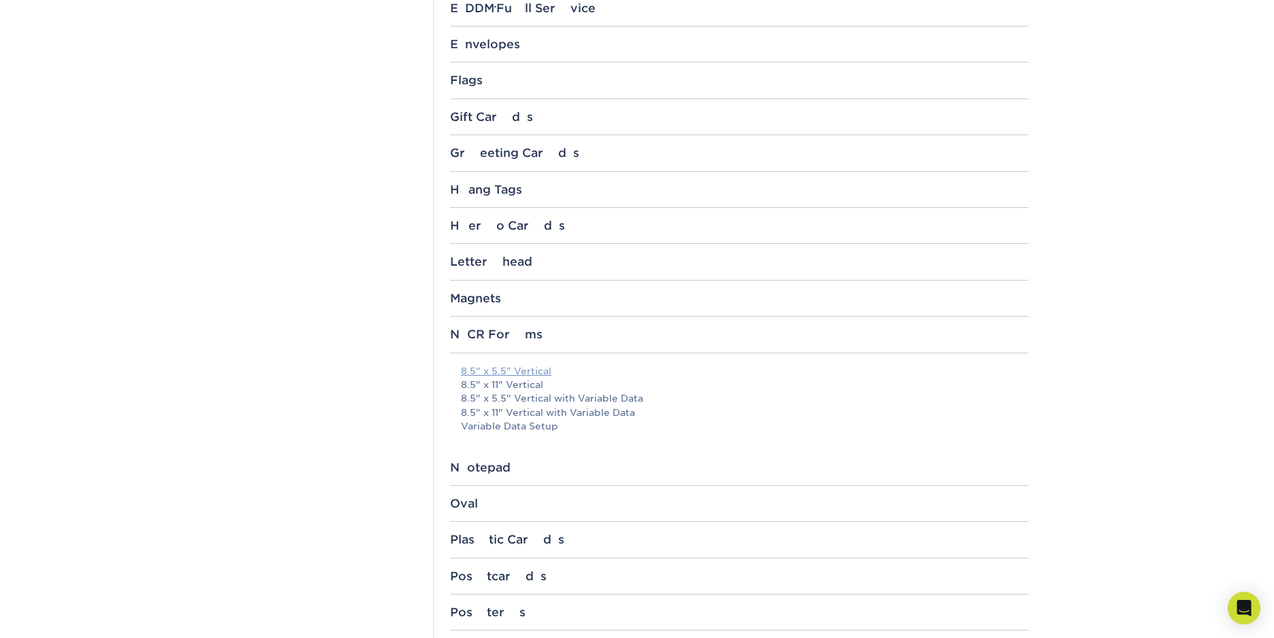
click at [533, 372] on link "8.5" x 5.5" Vertical" at bounding box center [506, 371] width 90 height 11
click at [542, 11] on div "EDDM ® Full Service" at bounding box center [739, 8] width 578 height 14
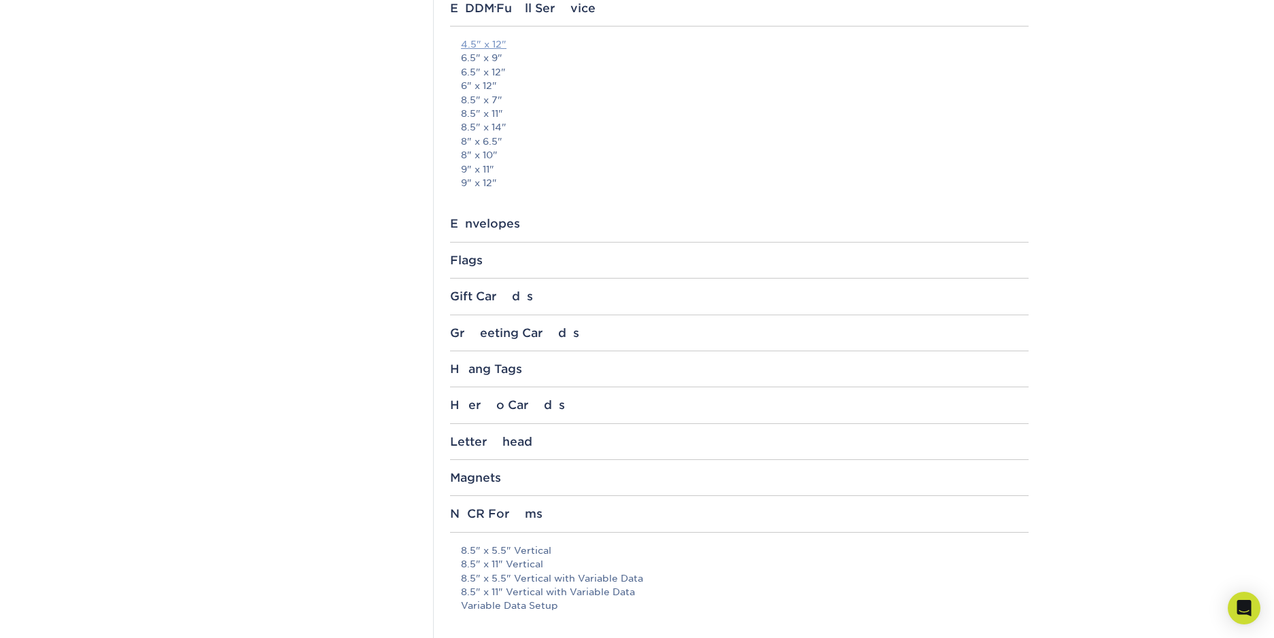
click at [479, 43] on link "4.5" x 12"" at bounding box center [484, 44] width 46 height 11
click at [344, 16] on div "Templates Contact Custom Orders Sample Request Inspiration Gallery Quality Assu…" at bounding box center [331, 118] width 204 height 1987
